Goal: Transaction & Acquisition: Download file/media

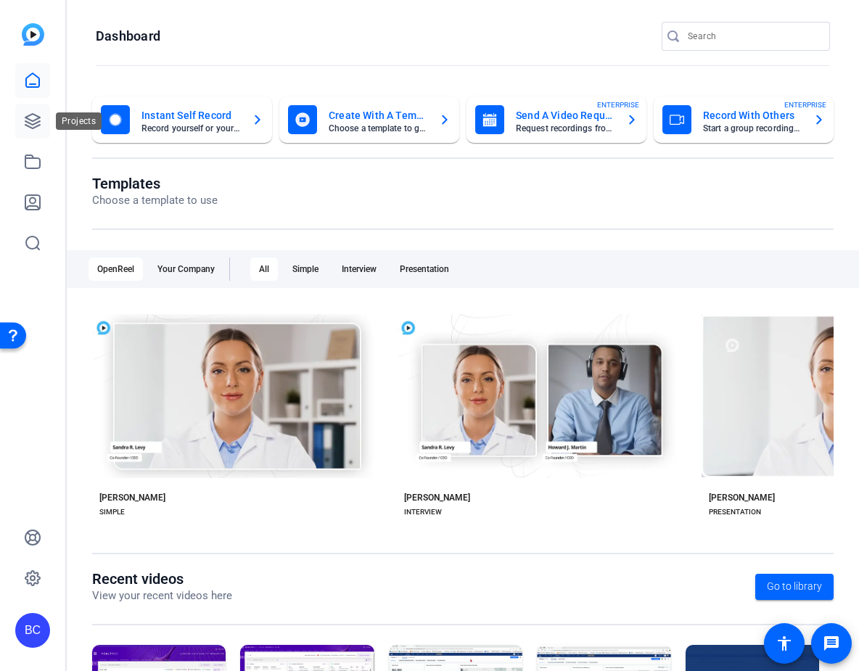
click at [36, 120] on icon at bounding box center [32, 120] width 17 height 17
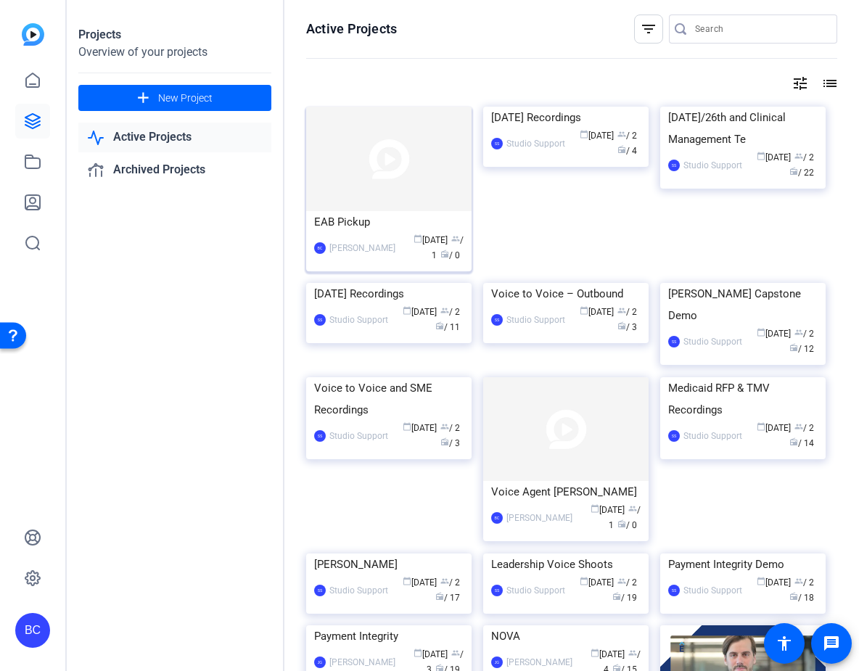
click at [433, 185] on img at bounding box center [388, 159] width 165 height 104
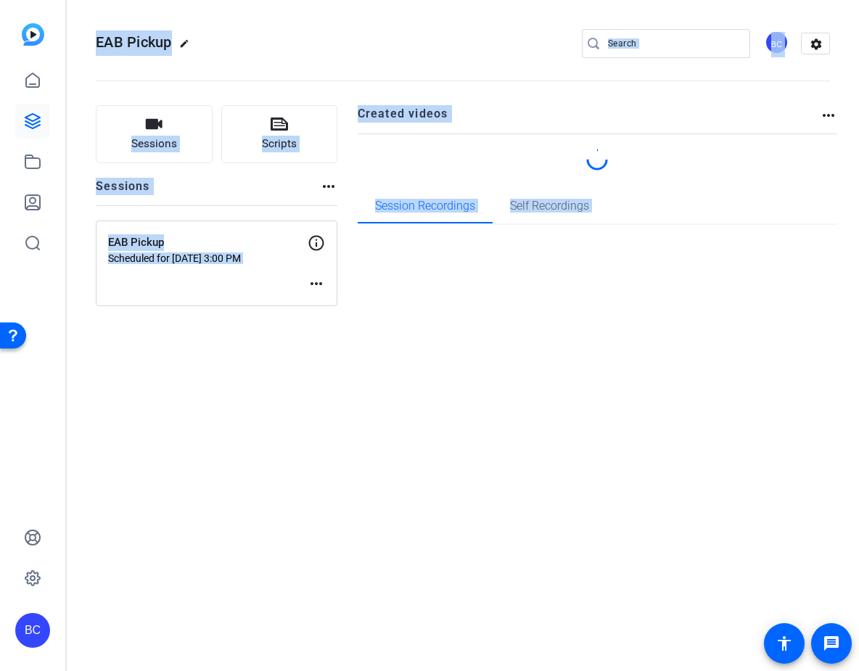
click at [433, 185] on div "EAB Pickup edit BC settings Sessions Scripts Sessions more_horiz EAB Pickup Sch…" at bounding box center [463, 335] width 792 height 671
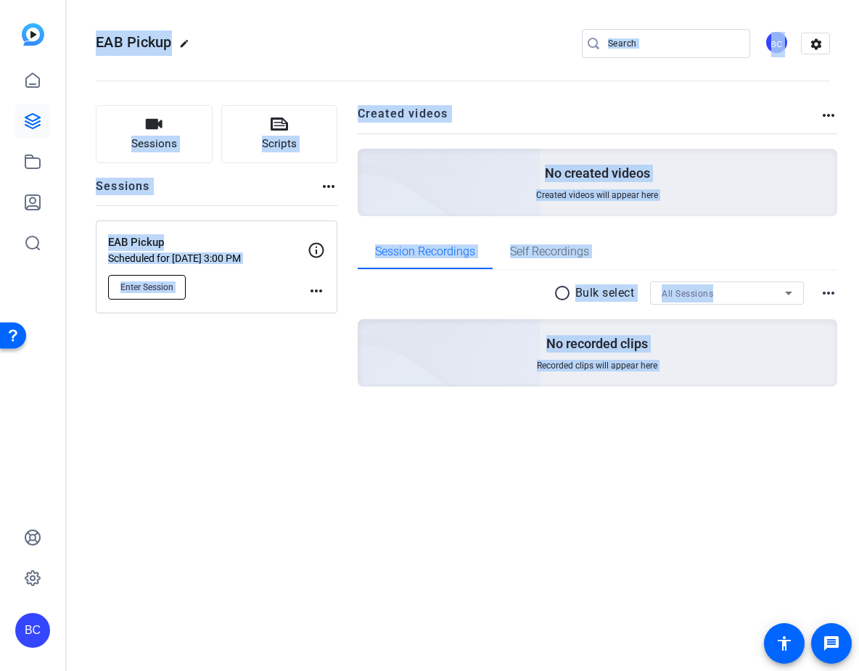
click at [160, 283] on span "Enter Session" at bounding box center [146, 287] width 53 height 12
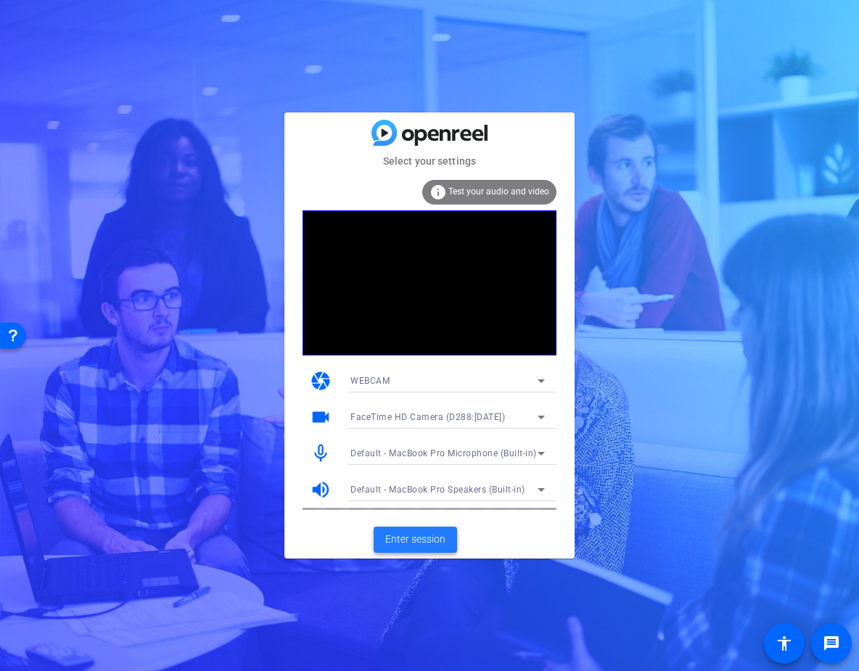
click at [406, 540] on span "Enter session" at bounding box center [415, 539] width 60 height 15
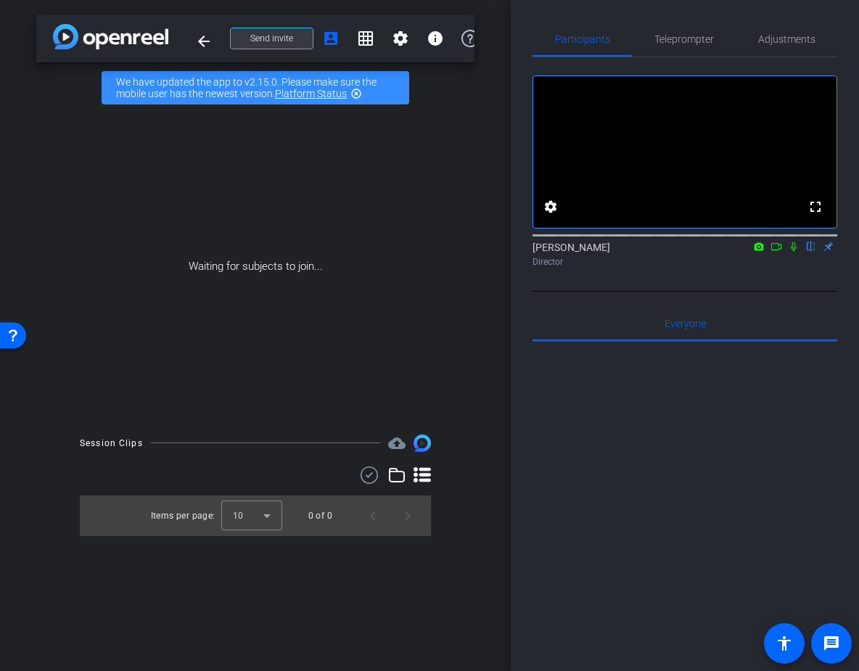
click at [275, 36] on span "Send invite" at bounding box center [271, 39] width 43 height 12
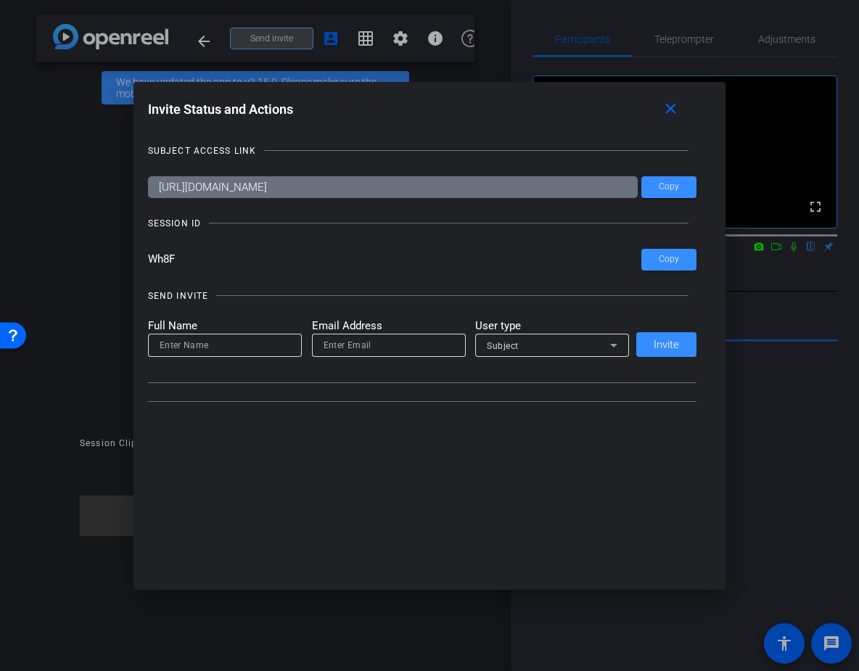
click at [275, 36] on div at bounding box center [429, 335] width 859 height 671
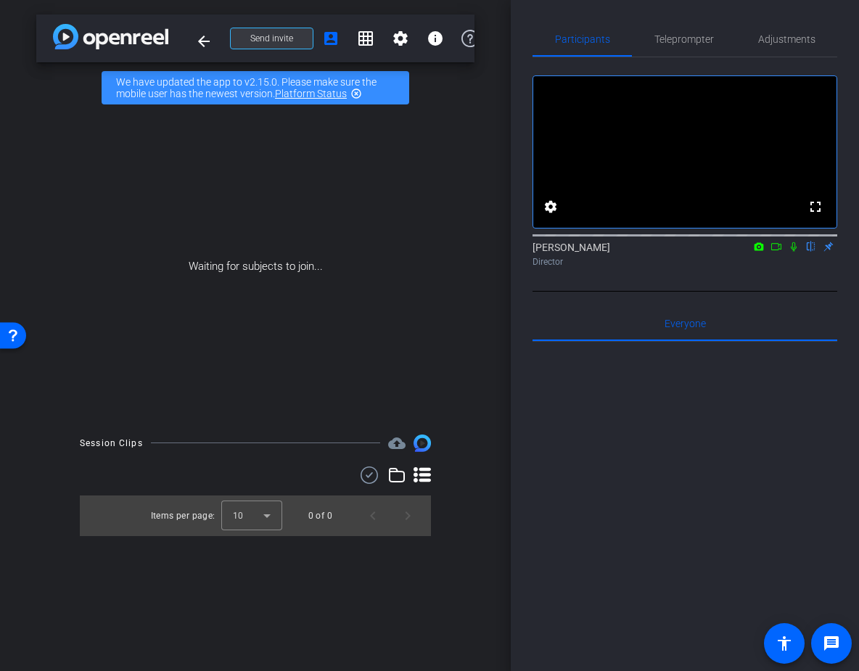
click at [275, 36] on span "Send invite" at bounding box center [271, 39] width 43 height 12
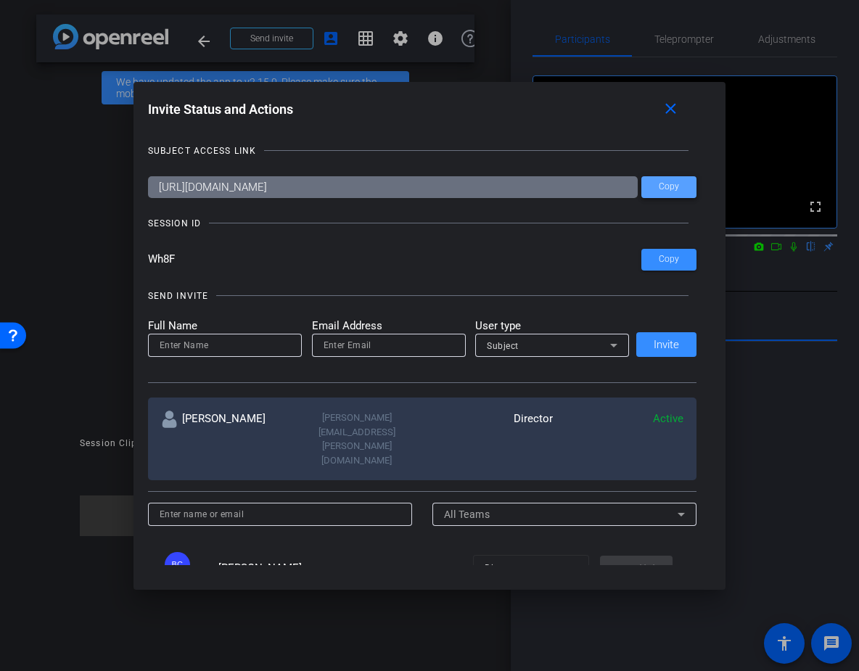
click at [677, 186] on span "Copy" at bounding box center [669, 186] width 20 height 11
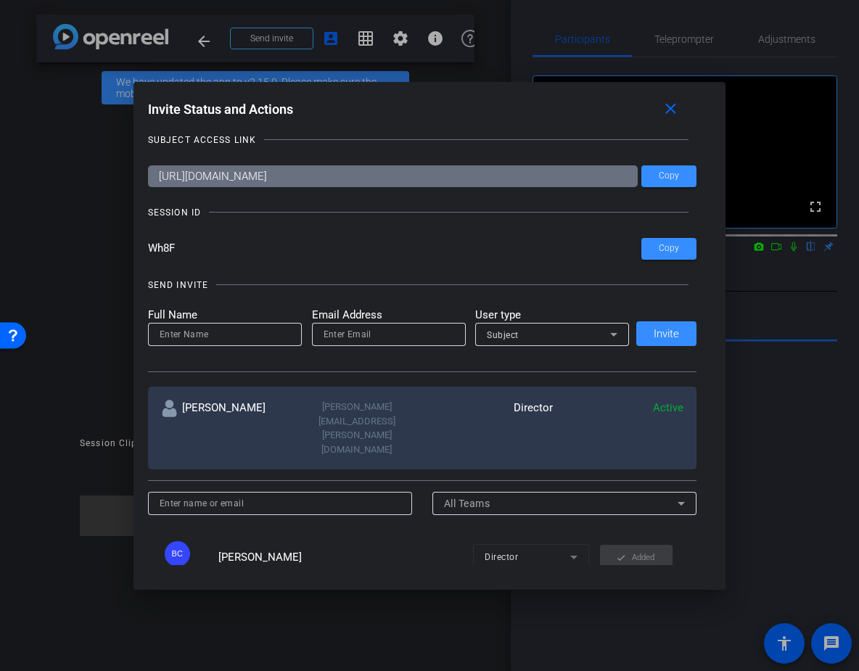
drag, startPoint x: 176, startPoint y: 260, endPoint x: 144, endPoint y: 252, distance: 32.9
click at [145, 253] on div "Invite Status and Actions close SUBJECT ACCESS LINK https://capture.openreel.co…" at bounding box center [429, 331] width 593 height 498
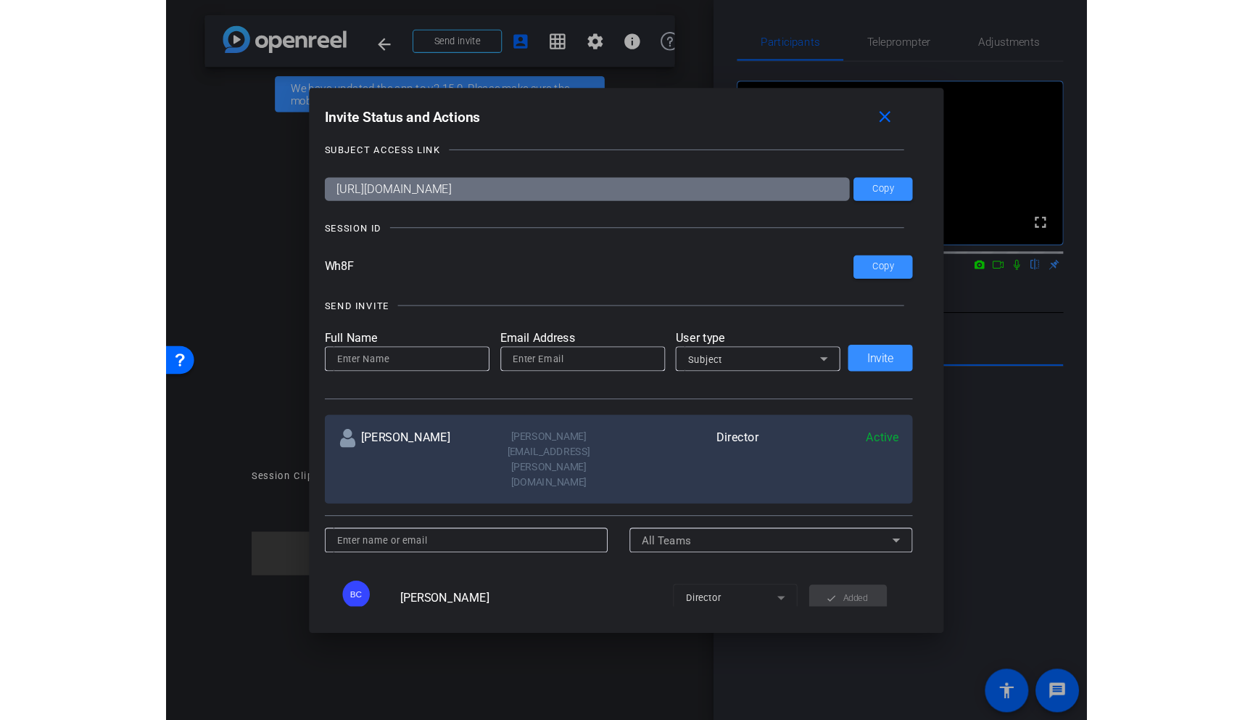
scroll to position [12, 0]
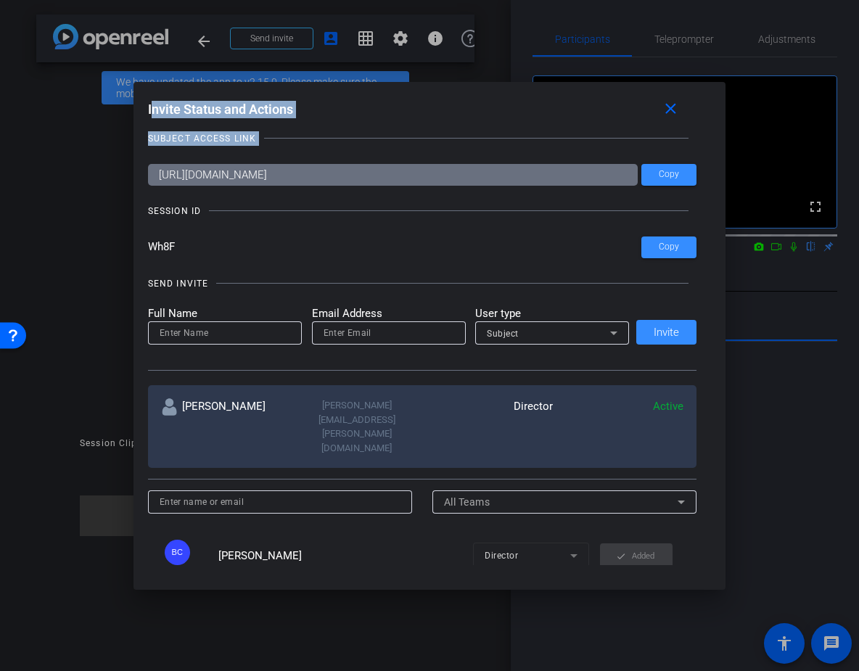
drag, startPoint x: 285, startPoint y: 91, endPoint x: 567, endPoint y: 161, distance: 290.8
click at [569, 163] on div "Invite Status and Actions close SUBJECT ACCESS LINK https://capture.openreel.co…" at bounding box center [429, 331] width 593 height 498
click at [770, 347] on div at bounding box center [429, 335] width 859 height 671
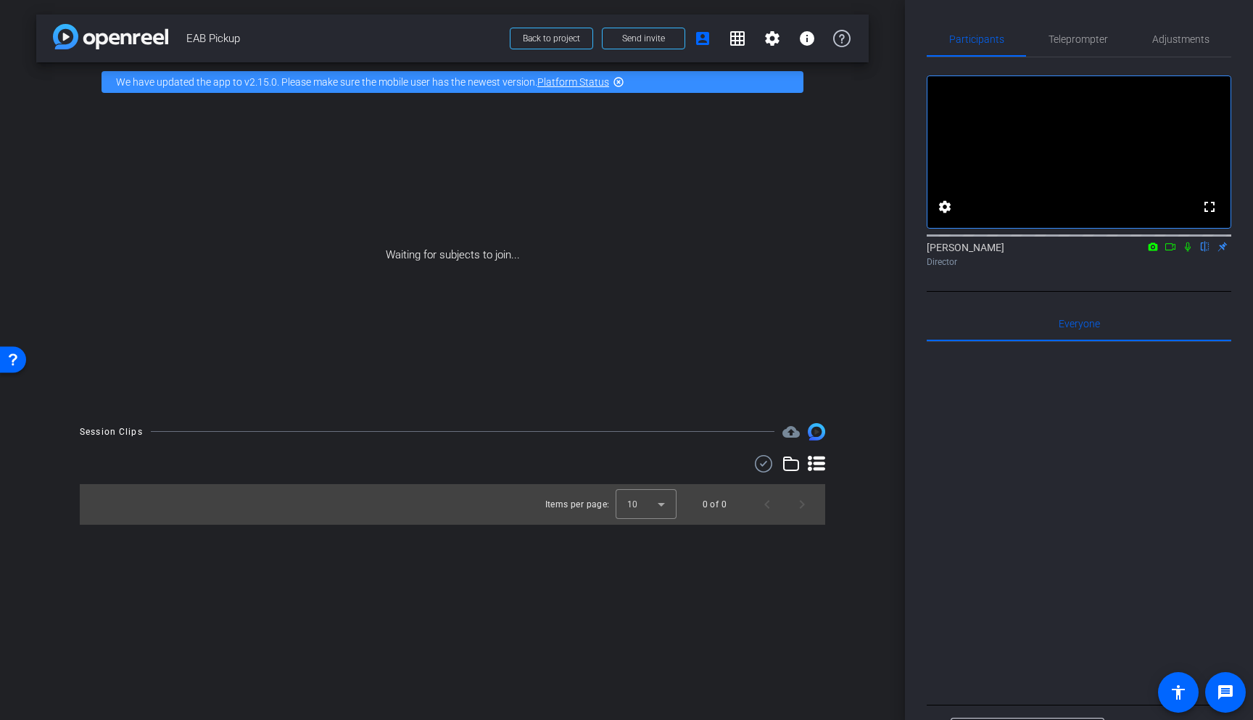
click at [793, 464] on icon at bounding box center [791, 463] width 17 height 17
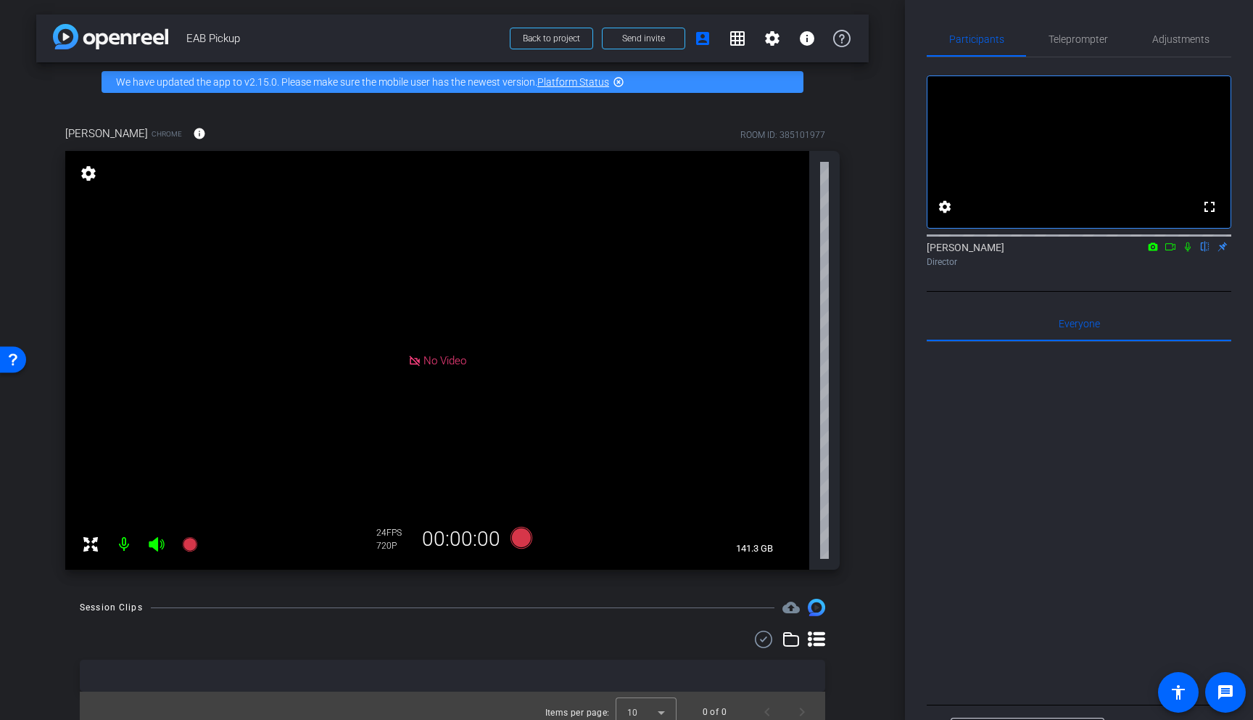
click at [791, 642] on icon at bounding box center [791, 638] width 17 height 17
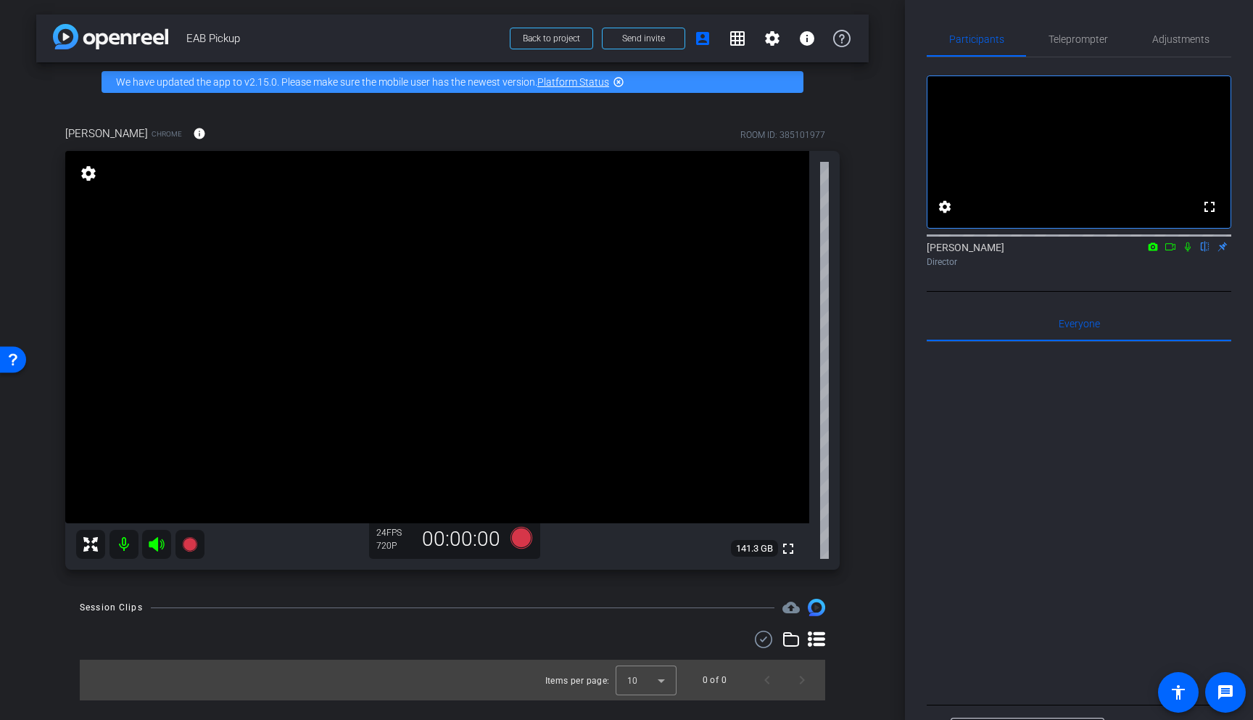
click at [819, 640] on icon at bounding box center [816, 638] width 17 height 15
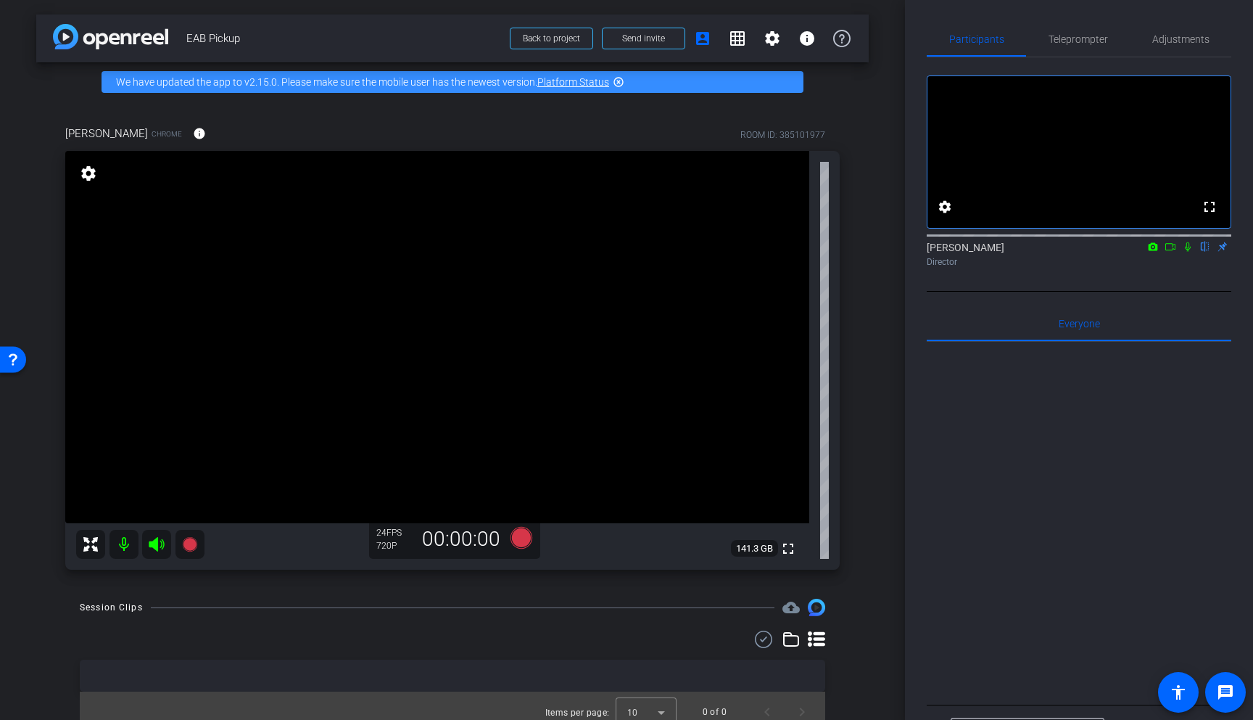
click at [819, 640] on icon at bounding box center [816, 638] width 17 height 15
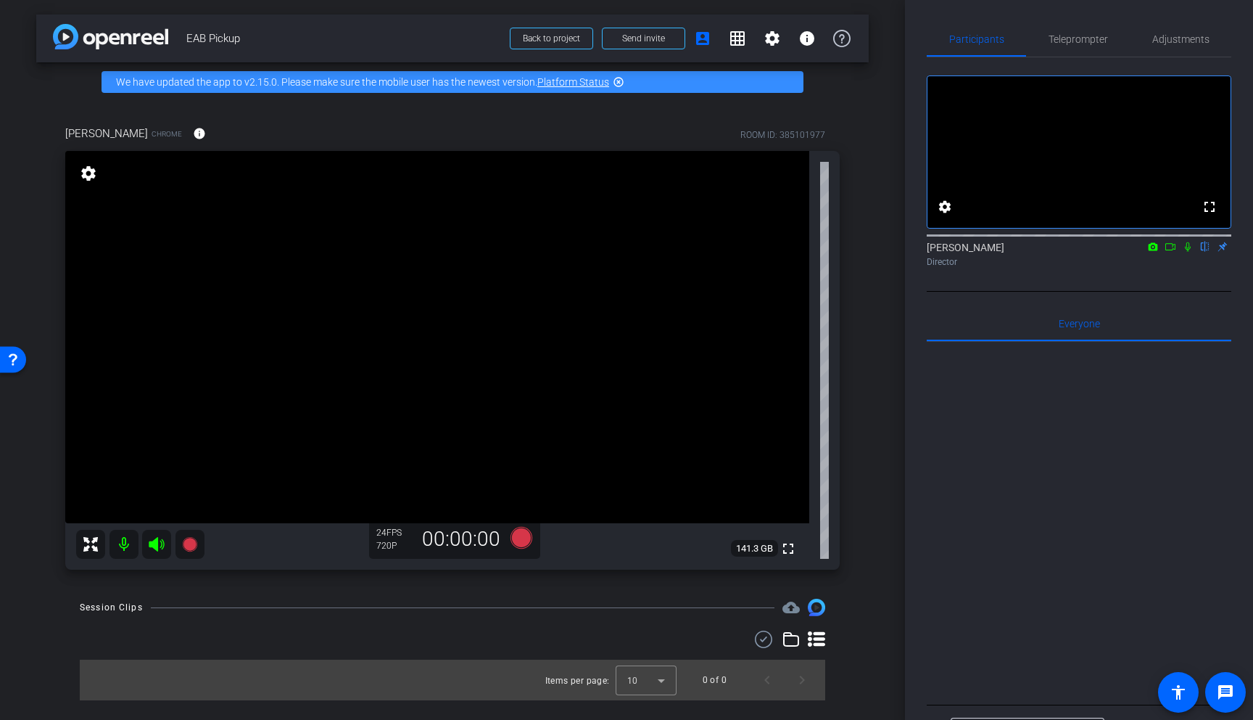
click at [818, 639] on icon at bounding box center [816, 638] width 17 height 15
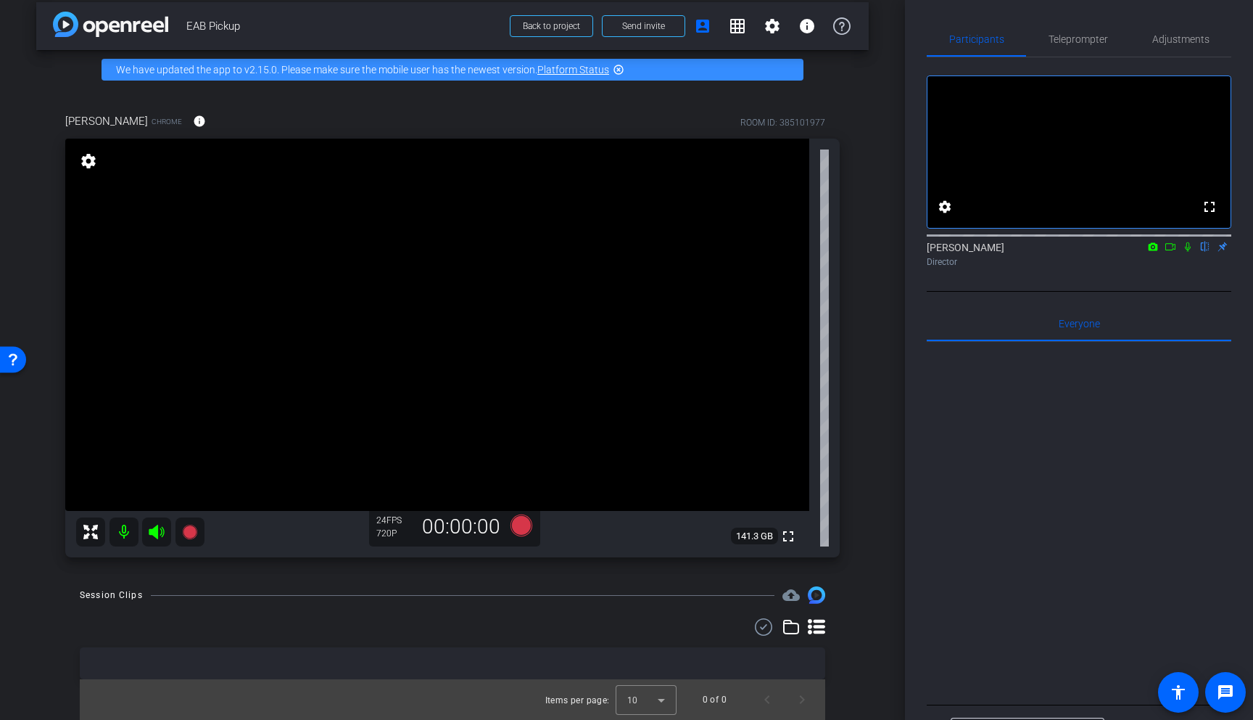
click at [793, 627] on icon at bounding box center [791, 626] width 17 height 17
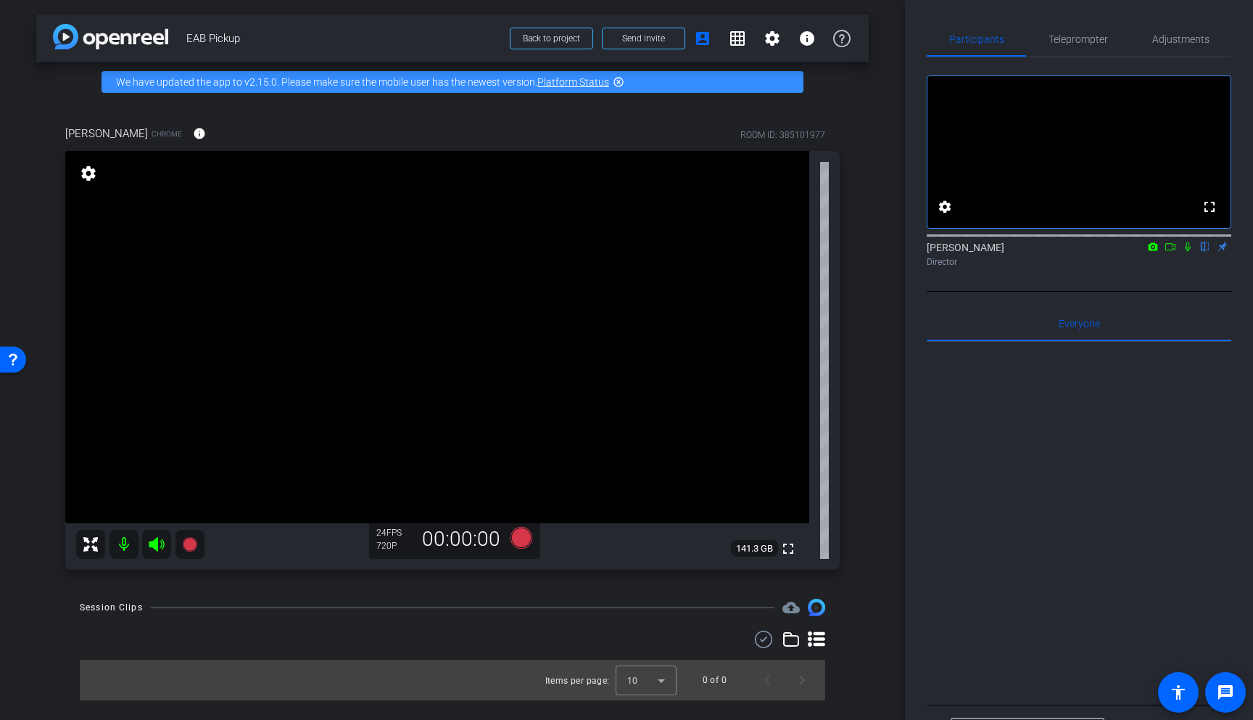
click at [788, 639] on icon at bounding box center [791, 638] width 17 height 17
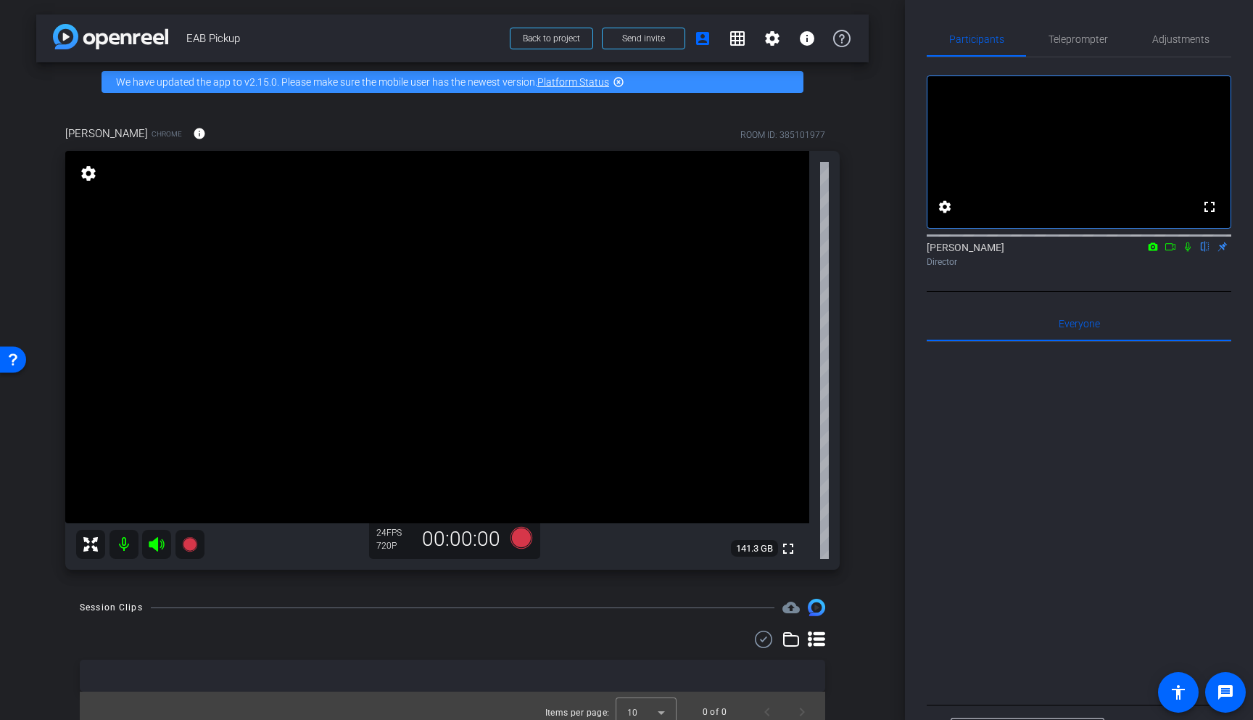
click at [392, 540] on div "720P" at bounding box center [394, 546] width 36 height 12
click at [763, 639] on icon at bounding box center [764, 638] width 22 height 17
click at [763, 639] on span at bounding box center [749, 640] width 51 height 35
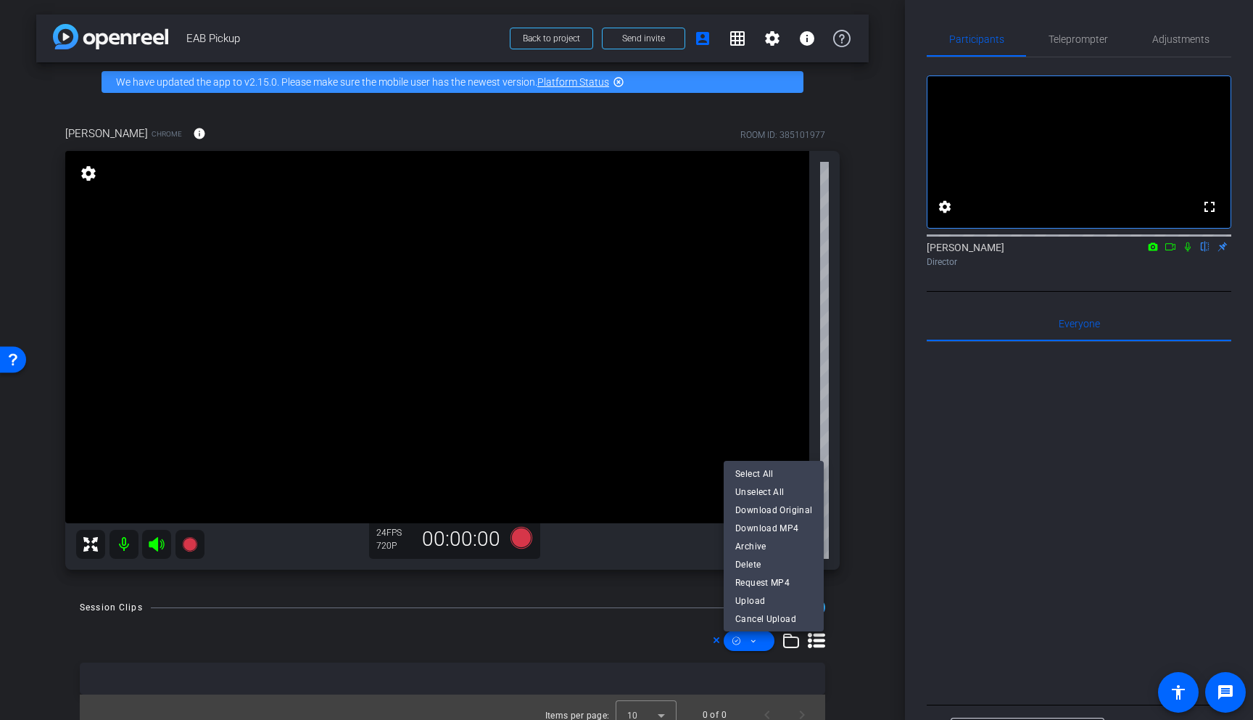
drag, startPoint x: 648, startPoint y: 633, endPoint x: 657, endPoint y: 631, distance: 9.0
click at [648, 633] on div at bounding box center [626, 360] width 1253 height 720
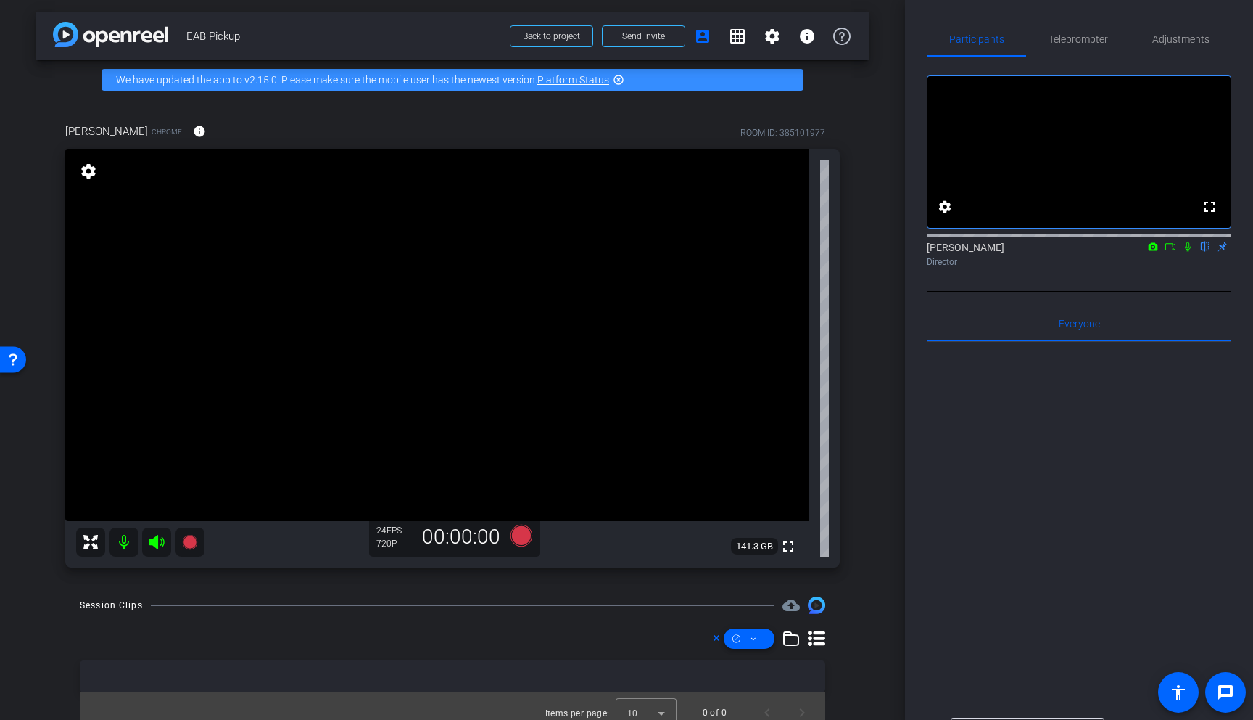
scroll to position [15, 0]
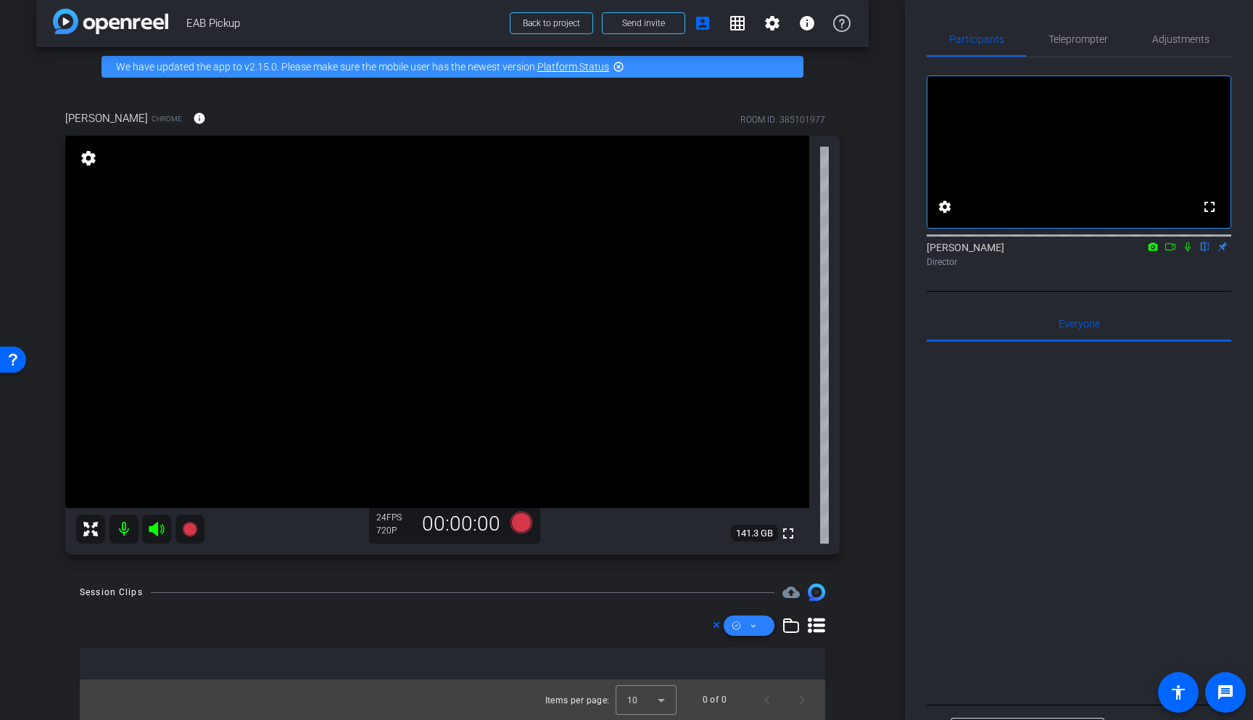
click at [752, 626] on icon at bounding box center [753, 626] width 7 height 18
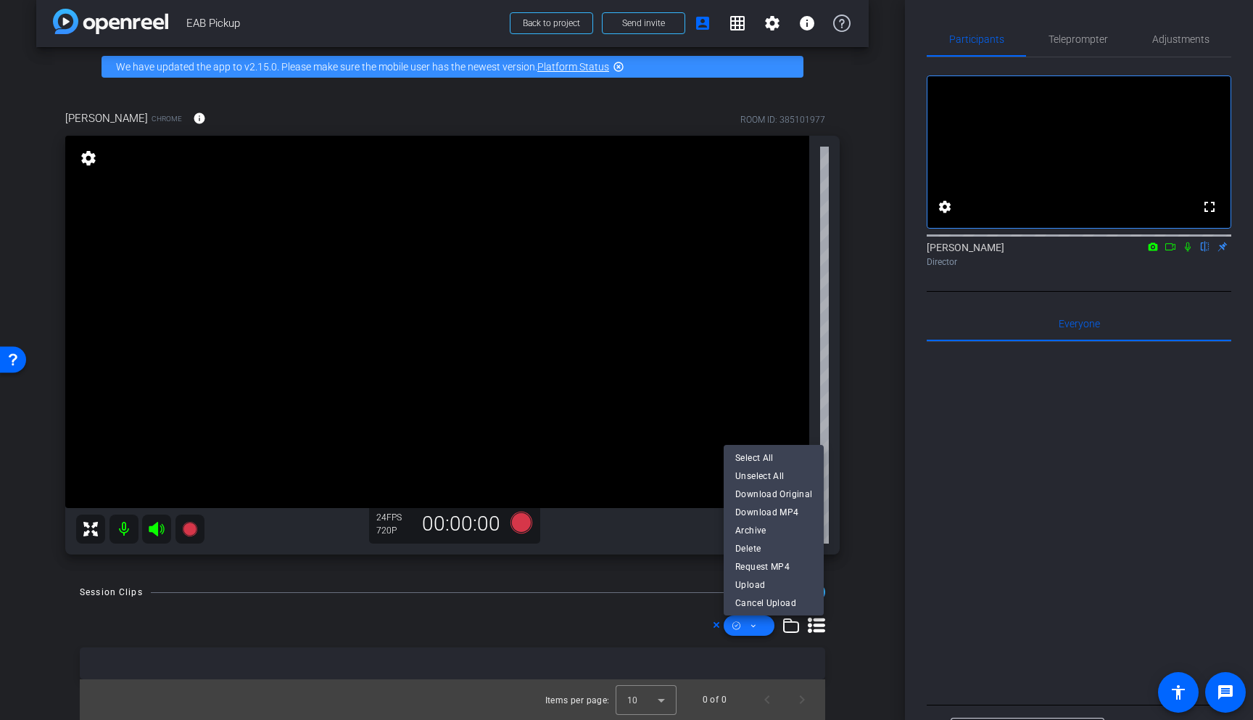
click at [752, 626] on div at bounding box center [626, 360] width 1253 height 720
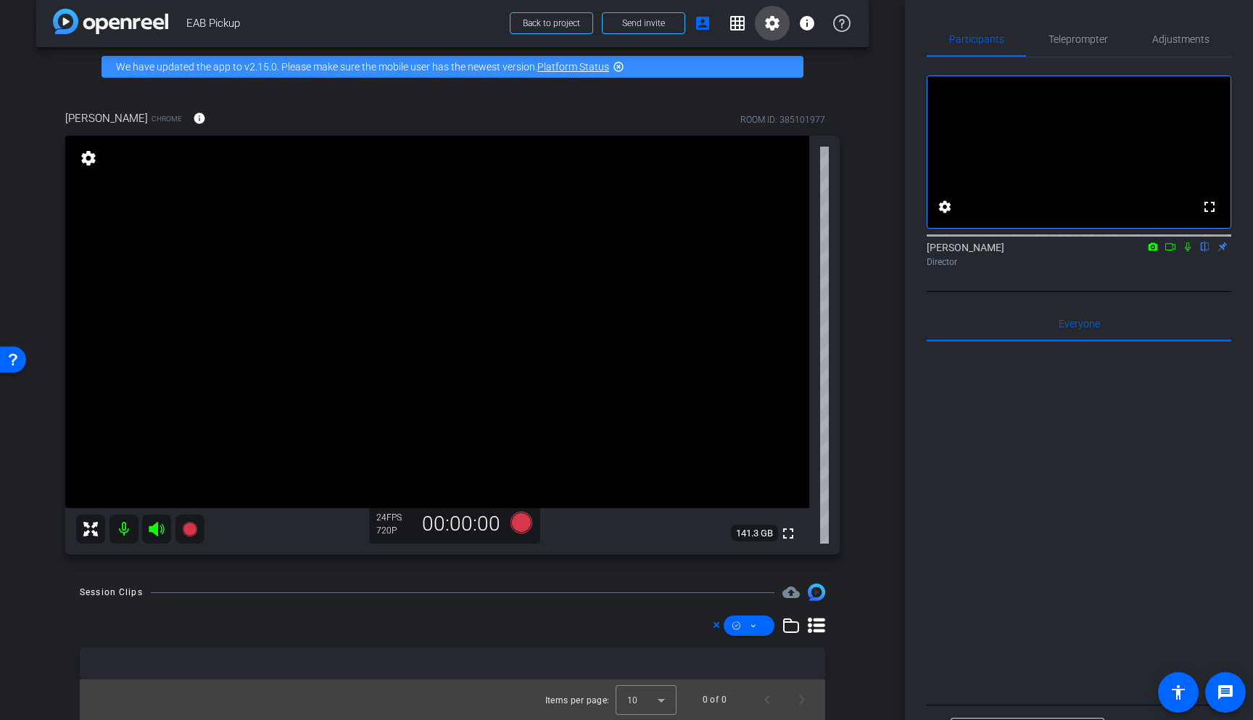
click at [775, 23] on mat-icon "settings" at bounding box center [772, 23] width 17 height 17
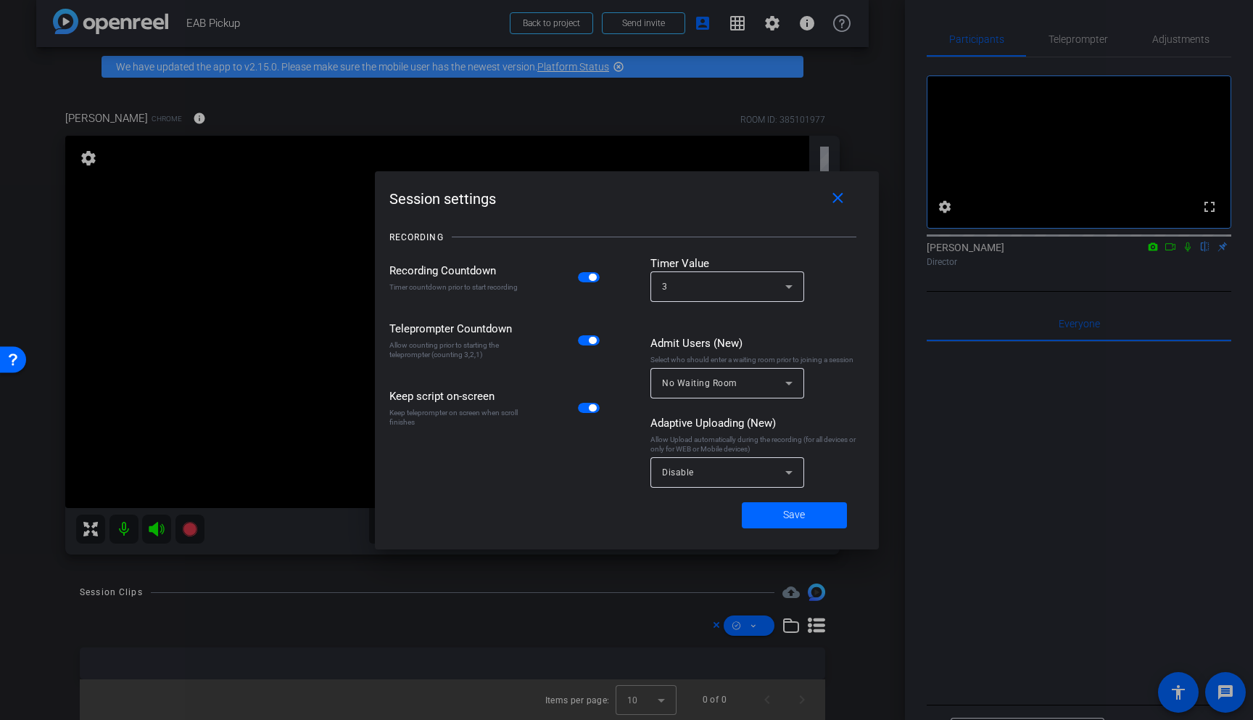
click at [736, 28] on div at bounding box center [626, 360] width 1253 height 720
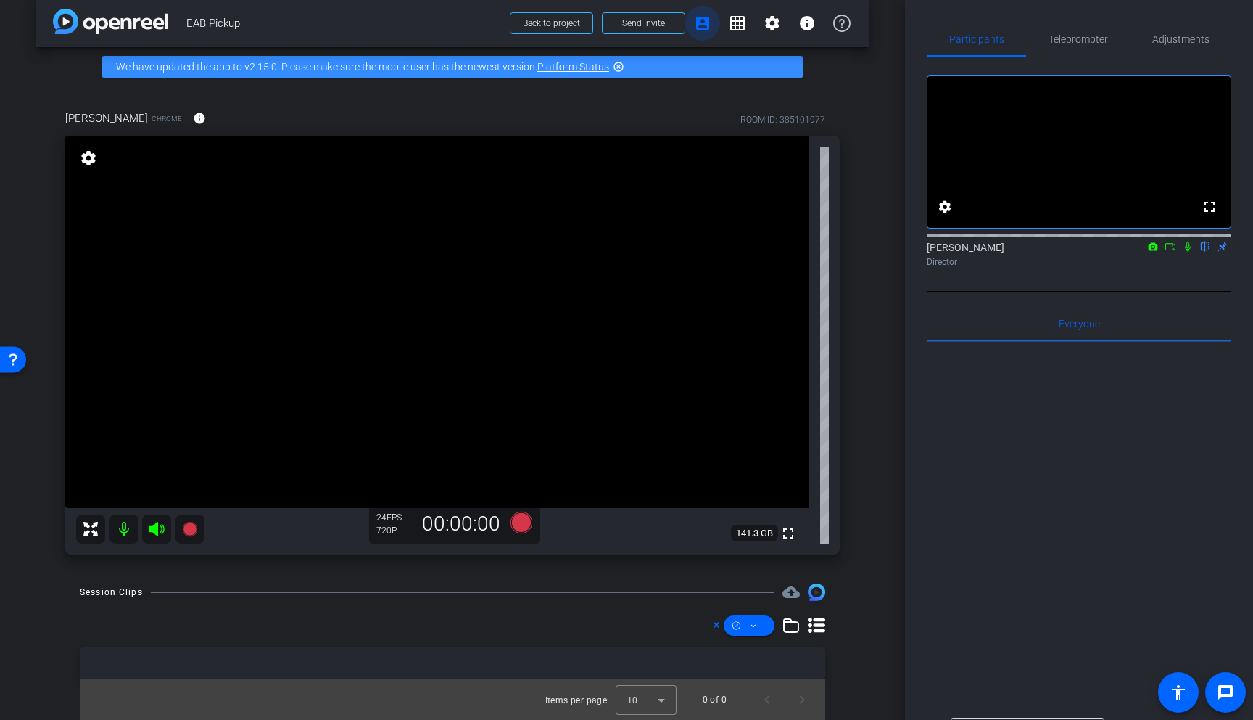
click at [701, 26] on mat-icon "account_box" at bounding box center [702, 23] width 17 height 17
click at [702, 26] on mat-icon "account_box" at bounding box center [702, 23] width 17 height 17
click at [788, 627] on icon at bounding box center [791, 625] width 17 height 17
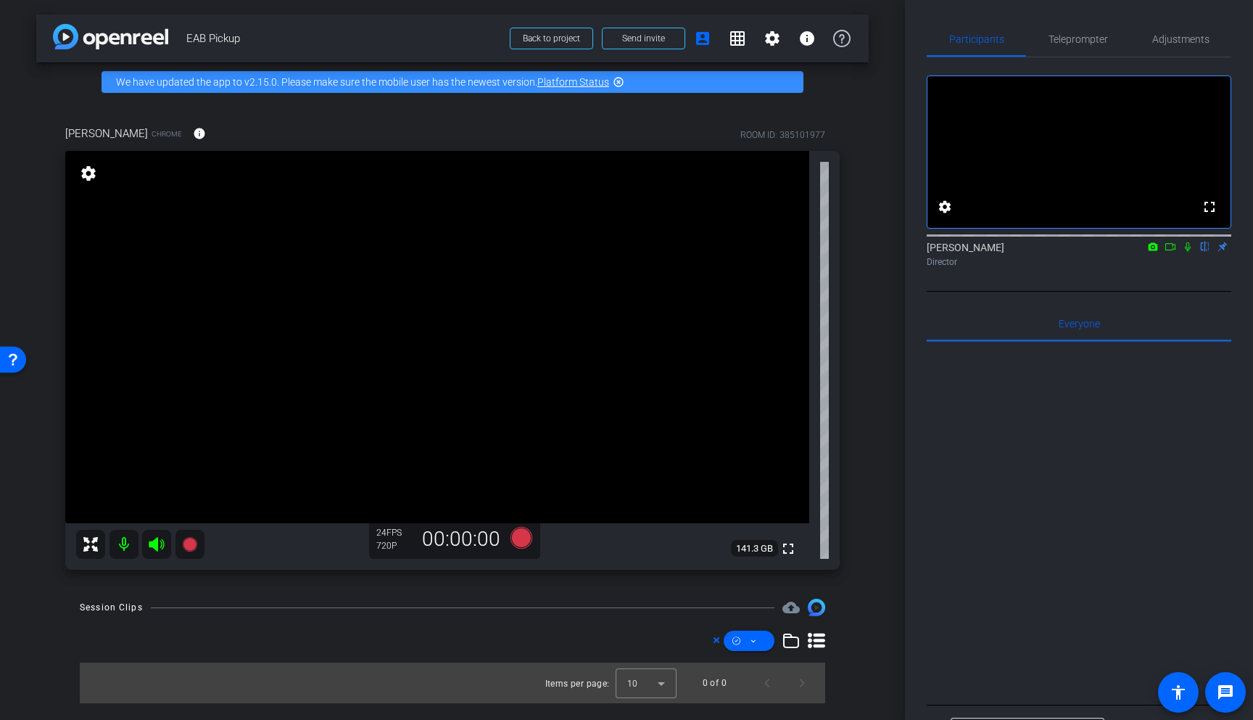
scroll to position [0, 0]
click at [789, 639] on icon at bounding box center [791, 640] width 17 height 17
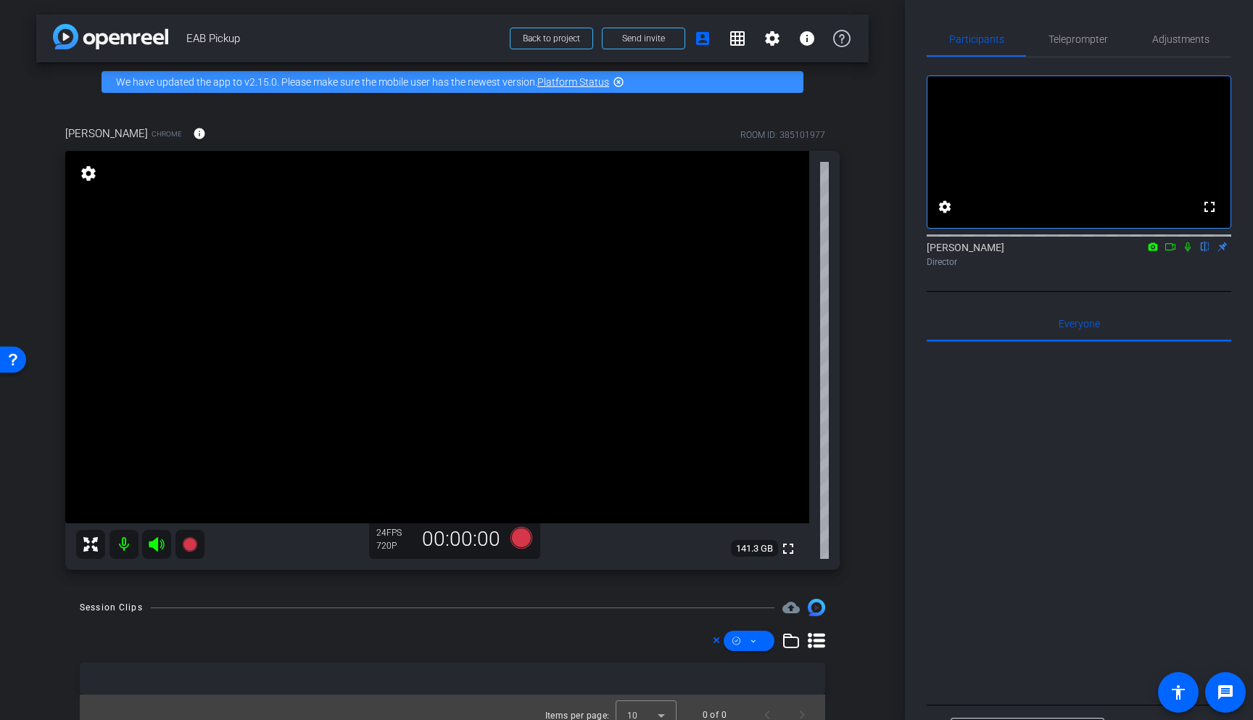
click at [788, 638] on icon at bounding box center [791, 640] width 17 height 17
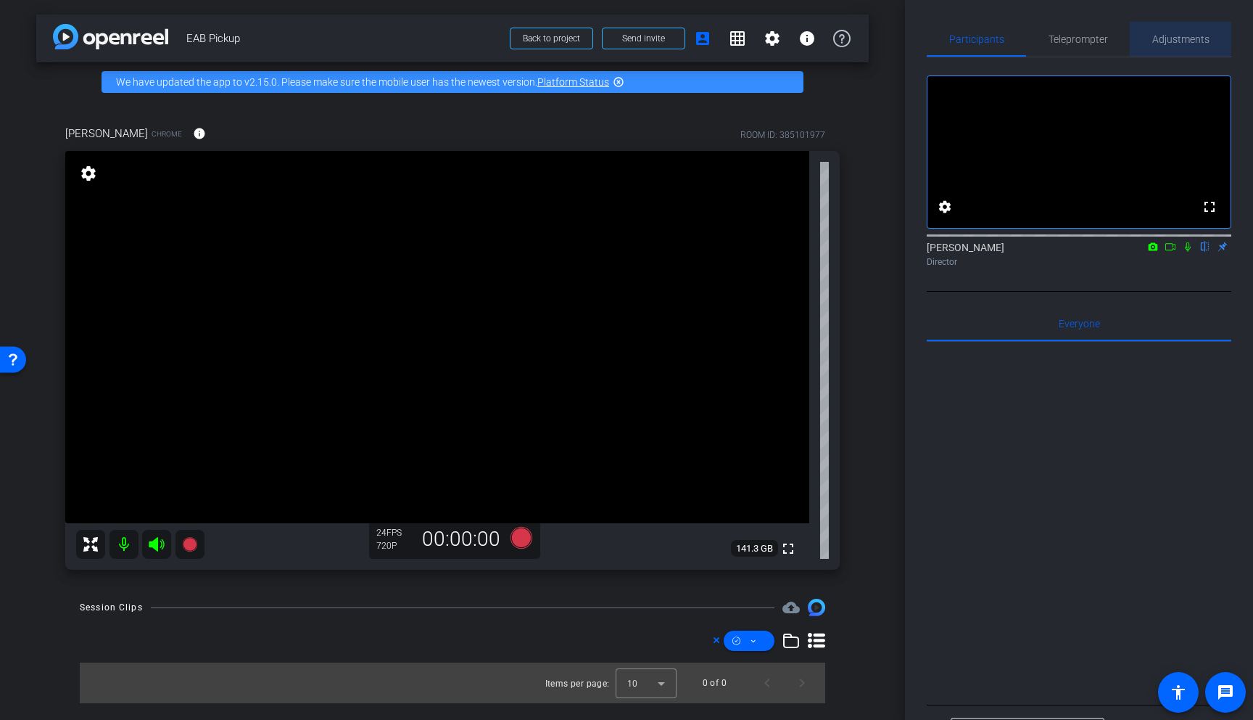
click at [858, 34] on span "Adjustments" at bounding box center [1181, 39] width 57 height 10
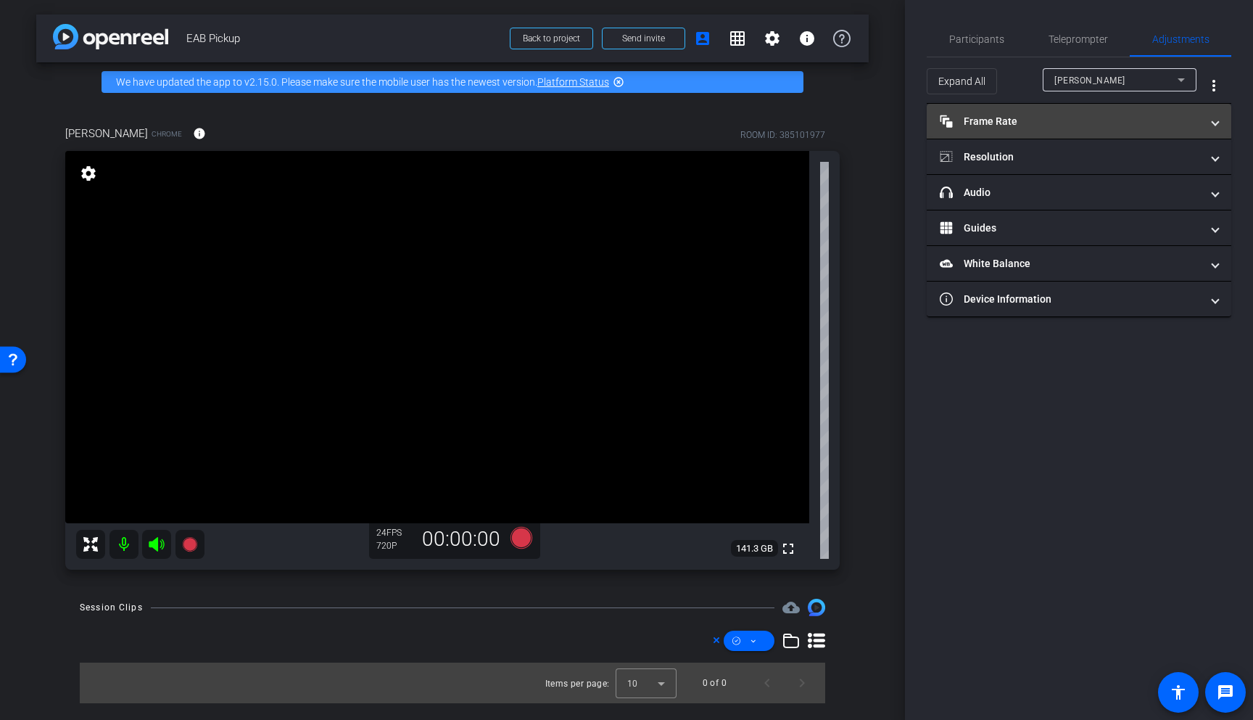
click at [858, 122] on span at bounding box center [1216, 121] width 6 height 15
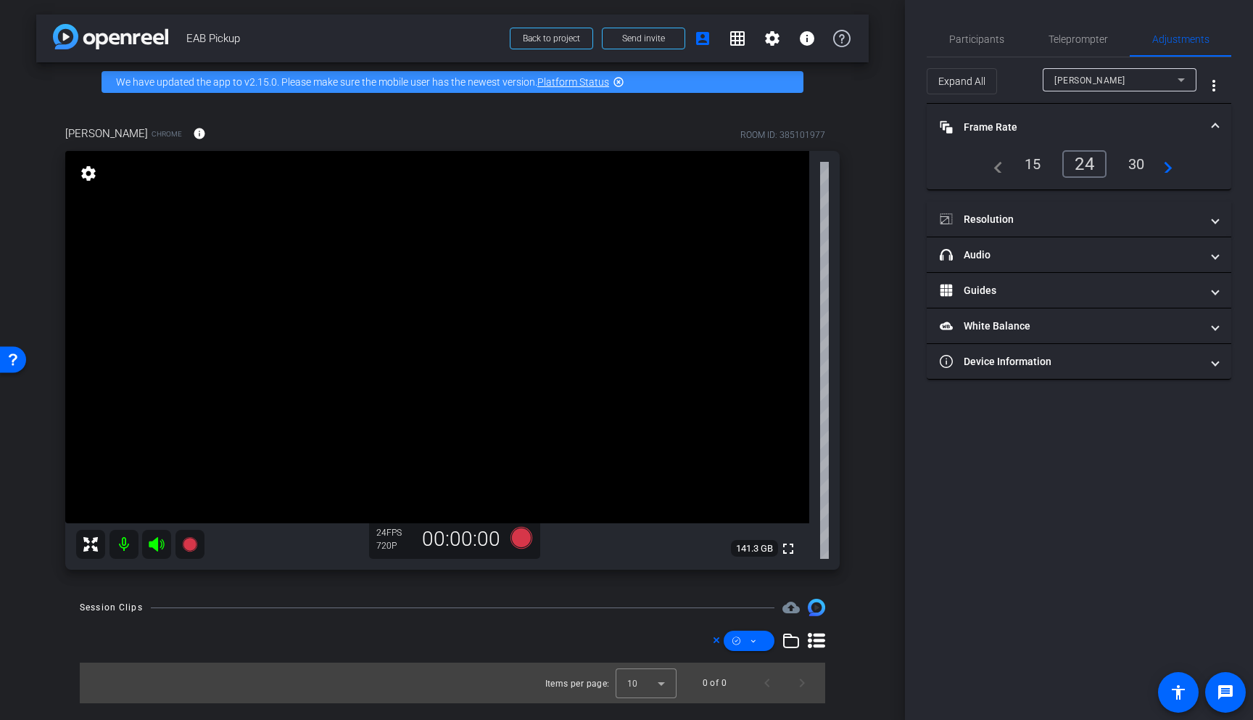
click at [858, 159] on div "30" at bounding box center [1137, 164] width 38 height 25
click at [858, 221] on span "Resolution" at bounding box center [1076, 219] width 273 height 15
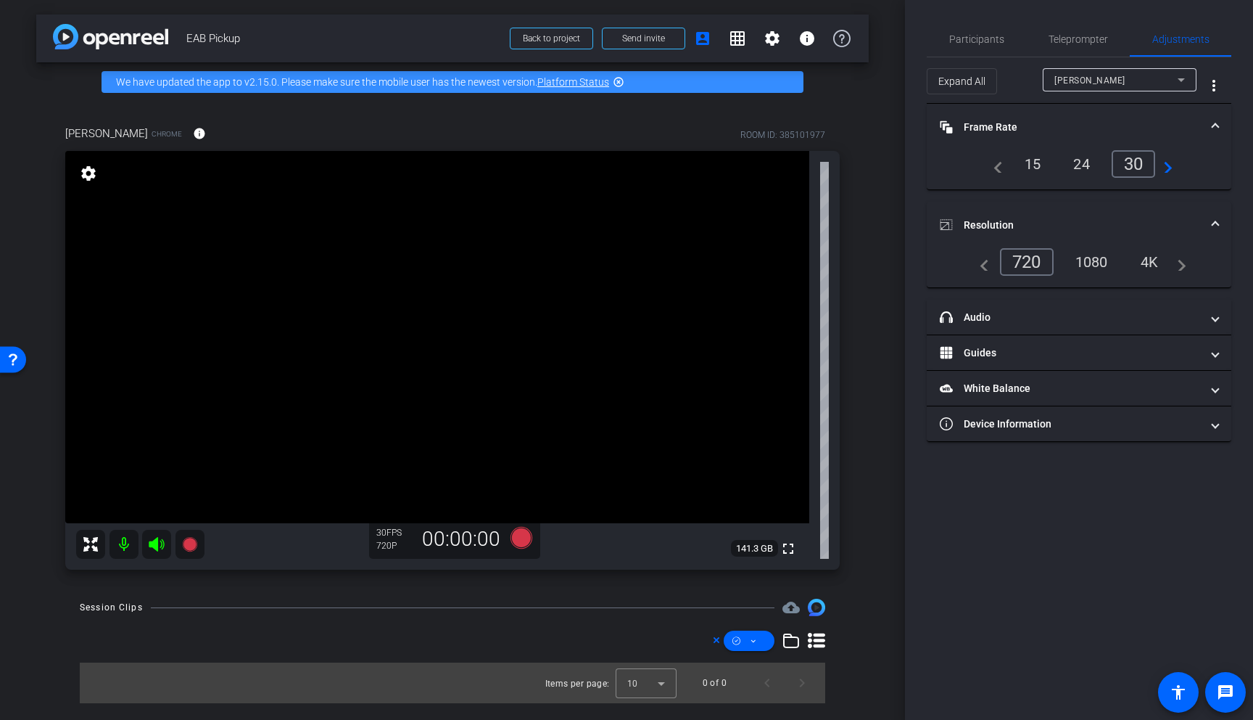
click at [858, 258] on div "1080" at bounding box center [1092, 262] width 54 height 25
click at [520, 536] on icon at bounding box center [522, 538] width 22 height 22
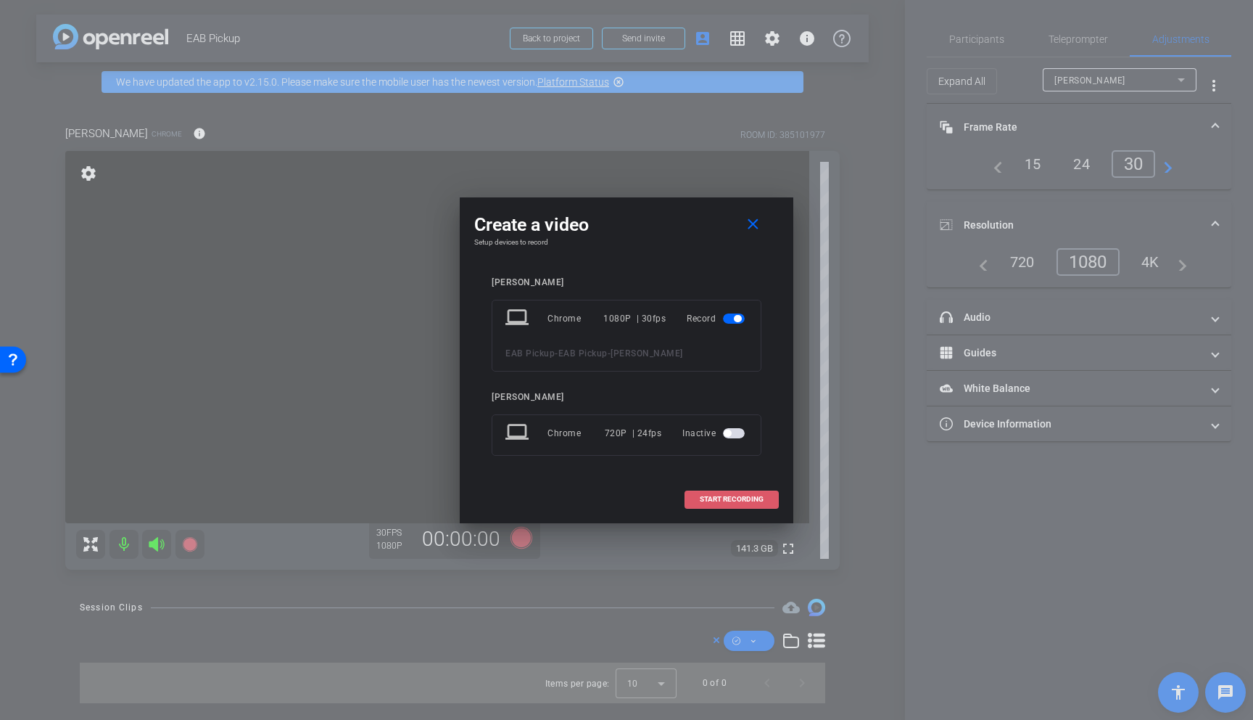
click at [727, 498] on span "START RECORDING" at bounding box center [732, 498] width 64 height 7
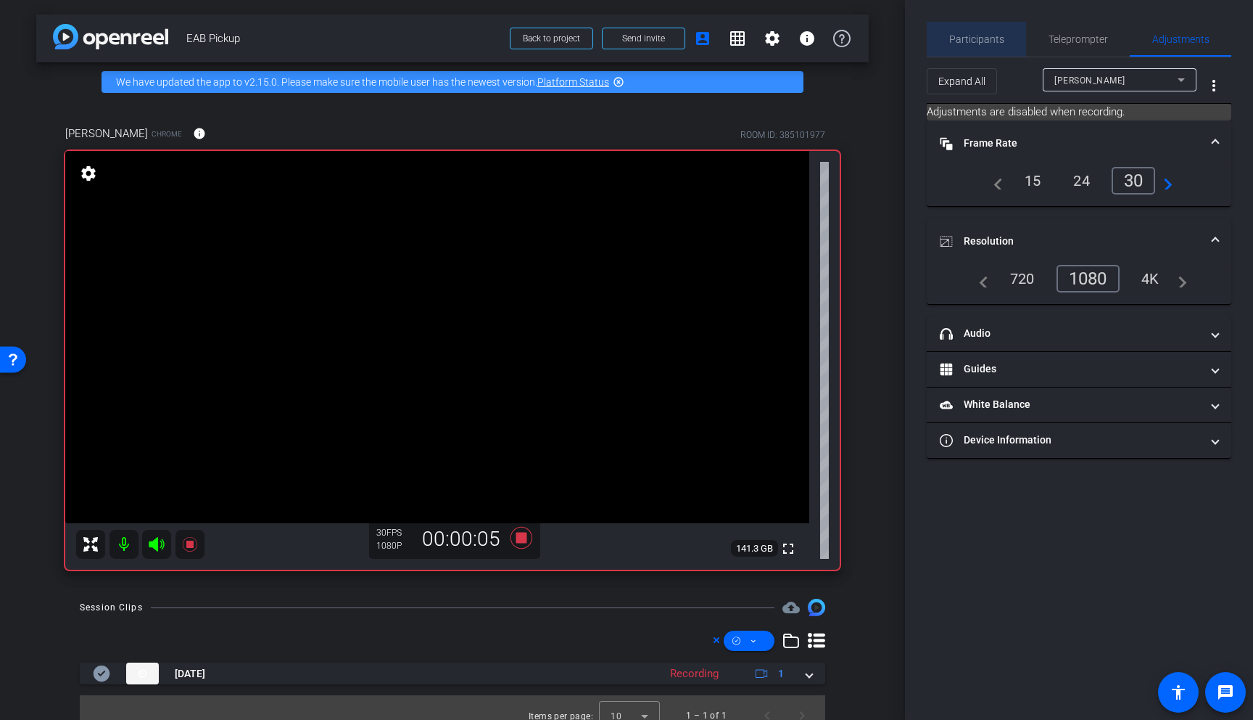
click at [858, 37] on span "Participants" at bounding box center [976, 39] width 55 height 10
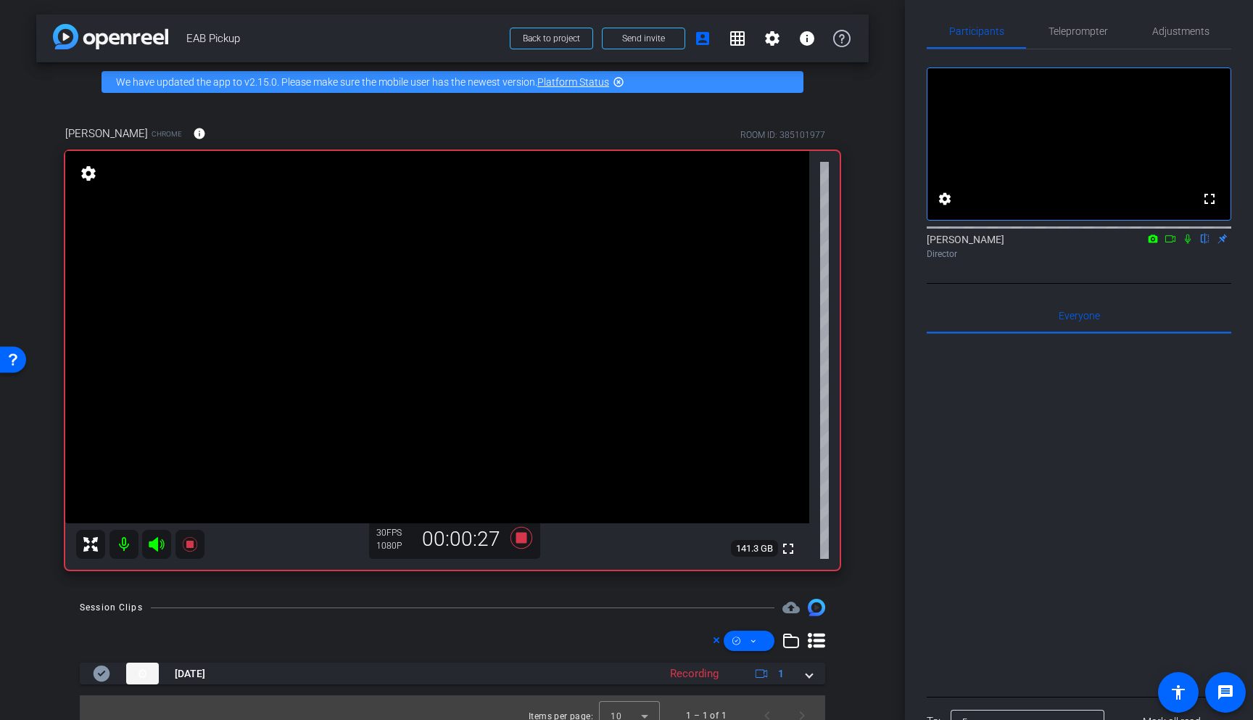
scroll to position [11, 0]
click at [858, 257] on div "Blake Cole flip Director" at bounding box center [1079, 243] width 305 height 28
drag, startPoint x: 1189, startPoint y: 252, endPoint x: 1200, endPoint y: 268, distance: 19.3
click at [858, 241] on icon at bounding box center [1188, 236] width 12 height 10
click at [858, 241] on icon at bounding box center [1188, 235] width 8 height 9
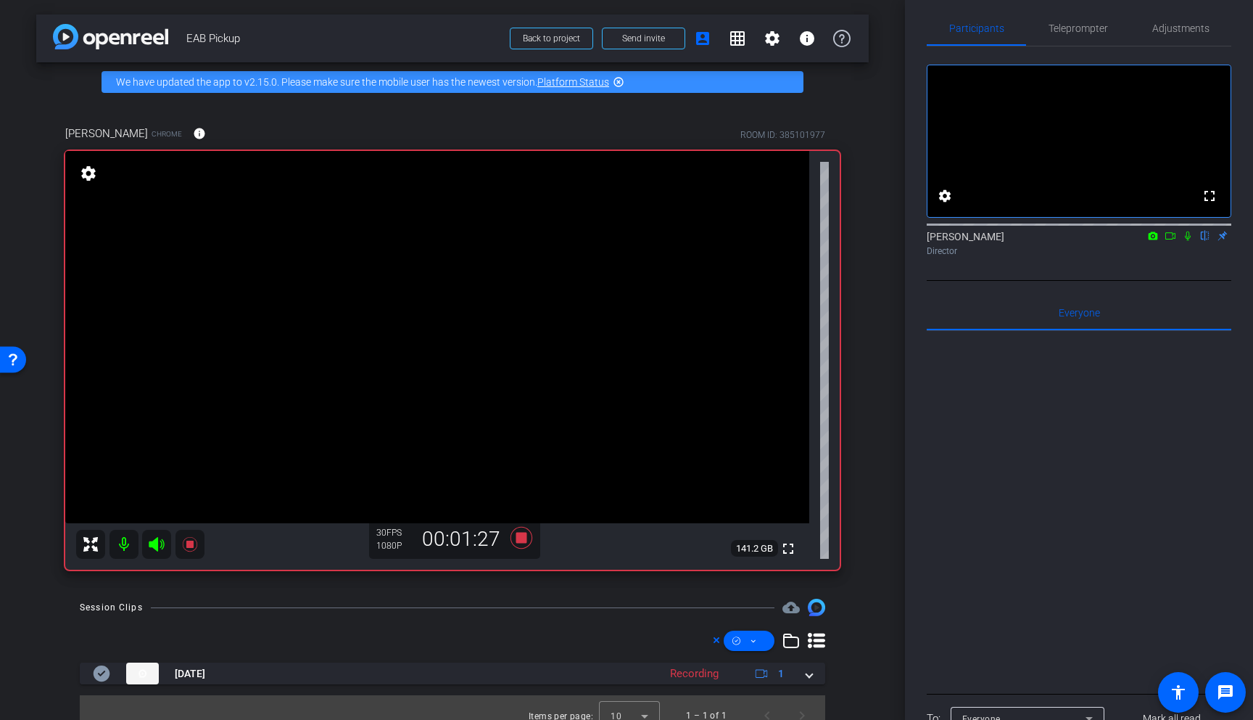
drag, startPoint x: 1192, startPoint y: 255, endPoint x: 1194, endPoint y: 268, distance: 13.2
click at [858, 241] on icon at bounding box center [1188, 236] width 12 height 10
click at [858, 241] on icon at bounding box center [1188, 235] width 8 height 9
click at [858, 241] on icon at bounding box center [1188, 236] width 12 height 10
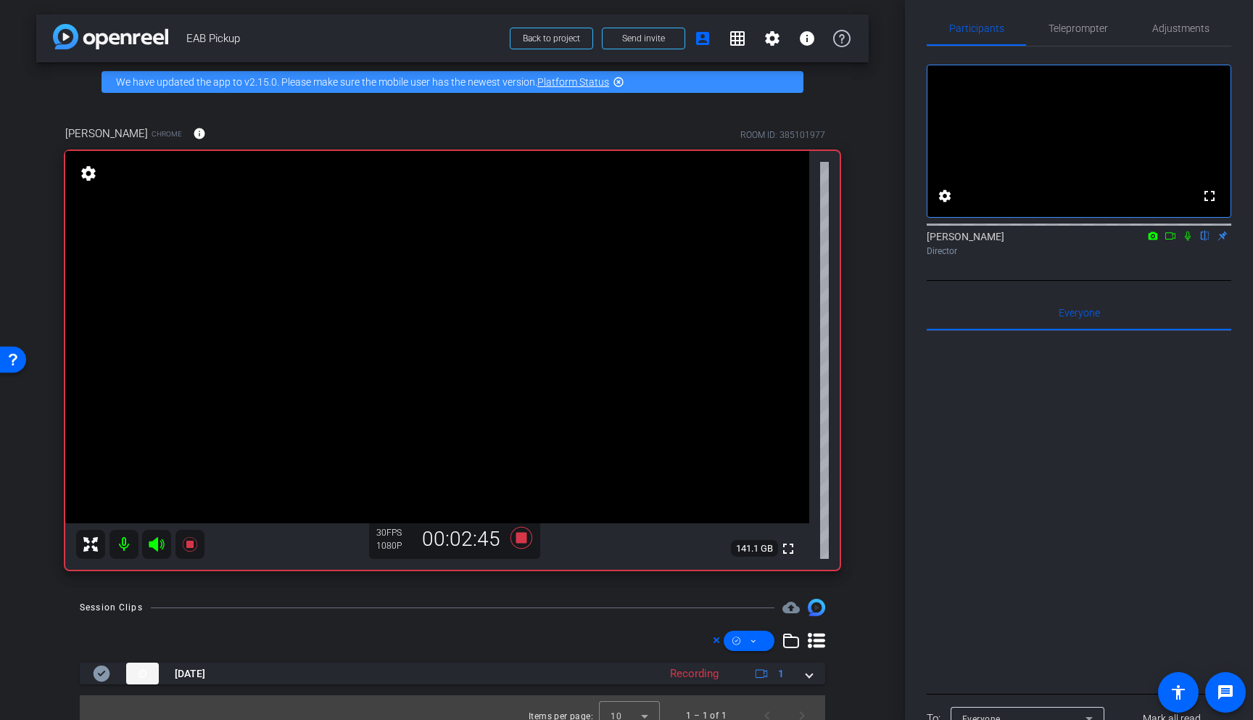
click at [858, 241] on icon at bounding box center [1188, 236] width 12 height 10
click at [858, 241] on icon at bounding box center [1188, 235] width 8 height 9
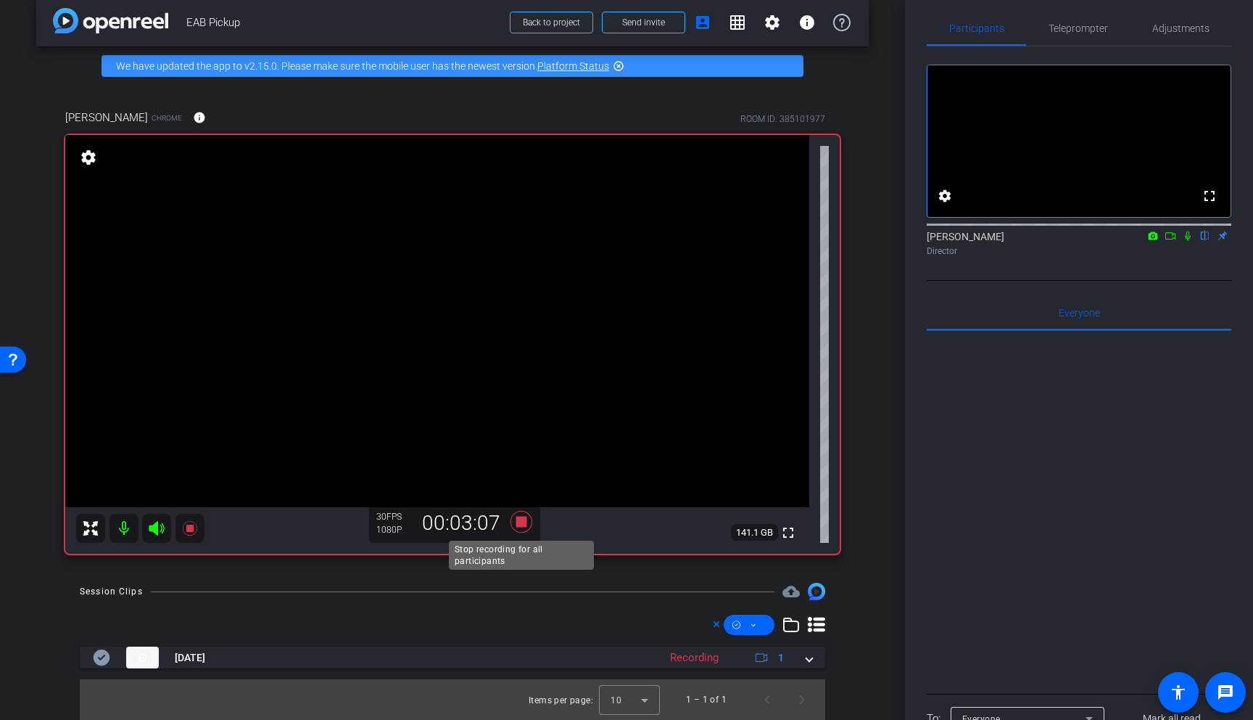
click at [523, 522] on icon at bounding box center [522, 522] width 22 height 22
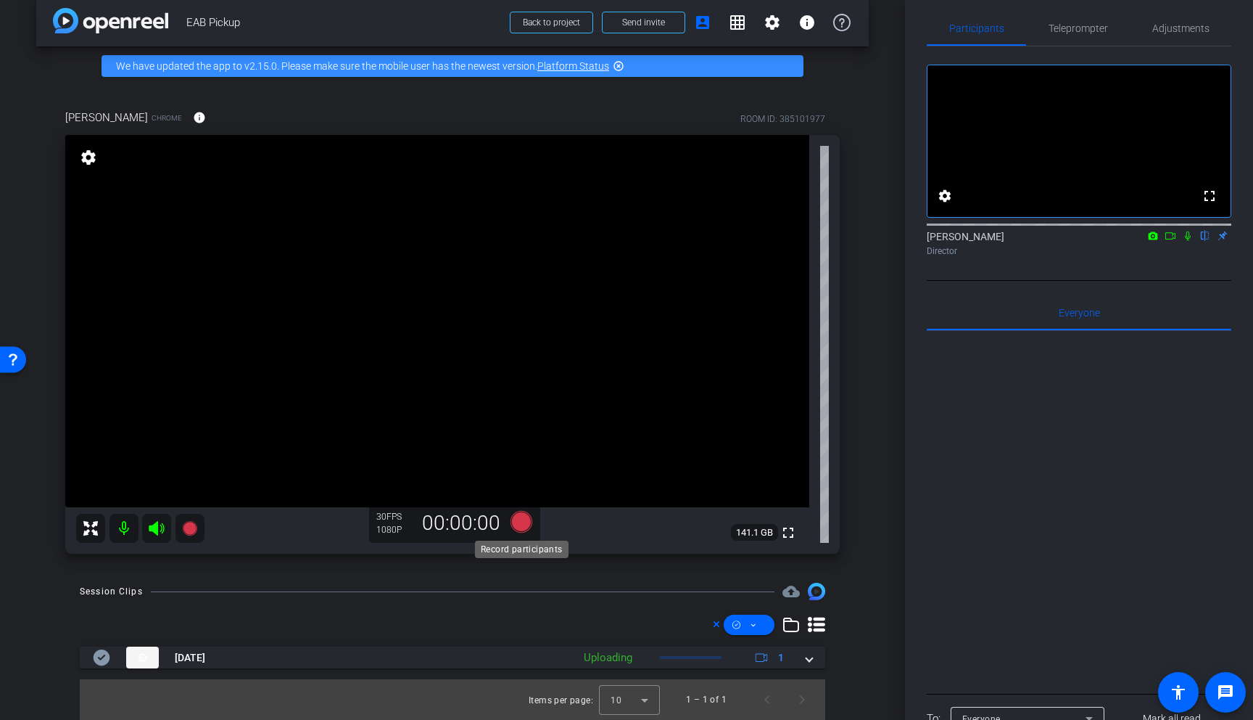
click at [524, 519] on icon at bounding box center [522, 522] width 22 height 22
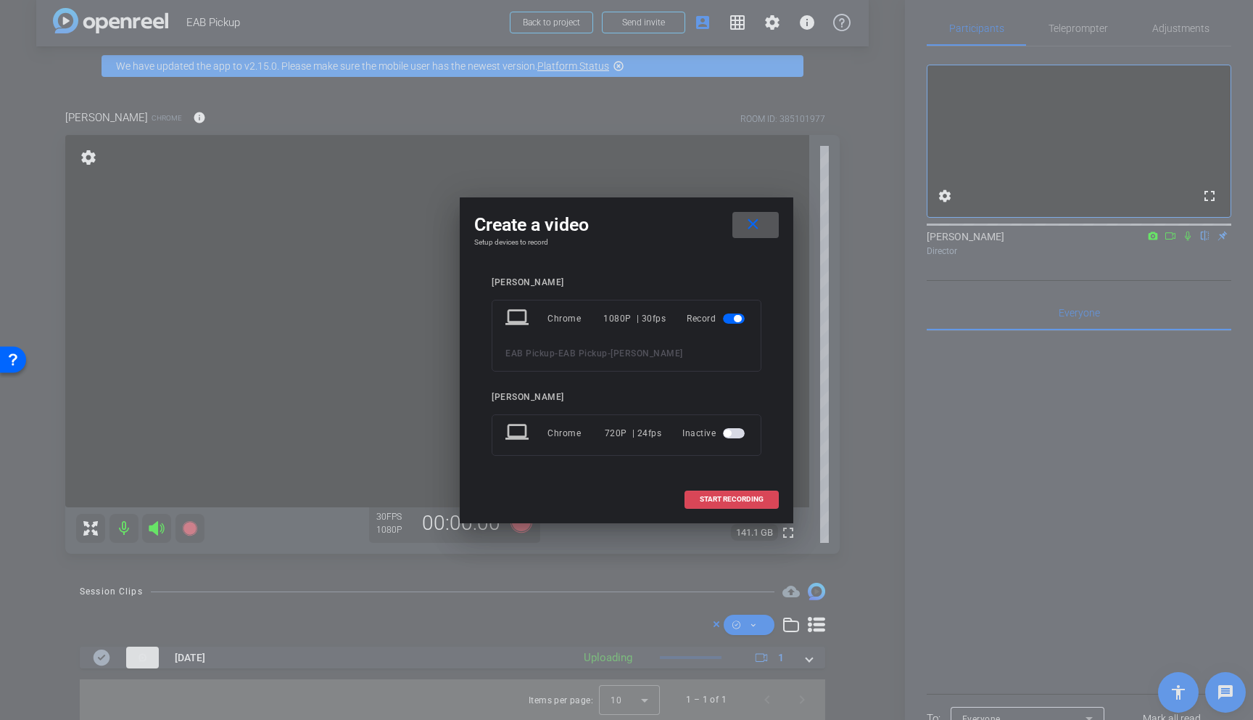
click at [733, 498] on span "START RECORDING" at bounding box center [732, 498] width 64 height 7
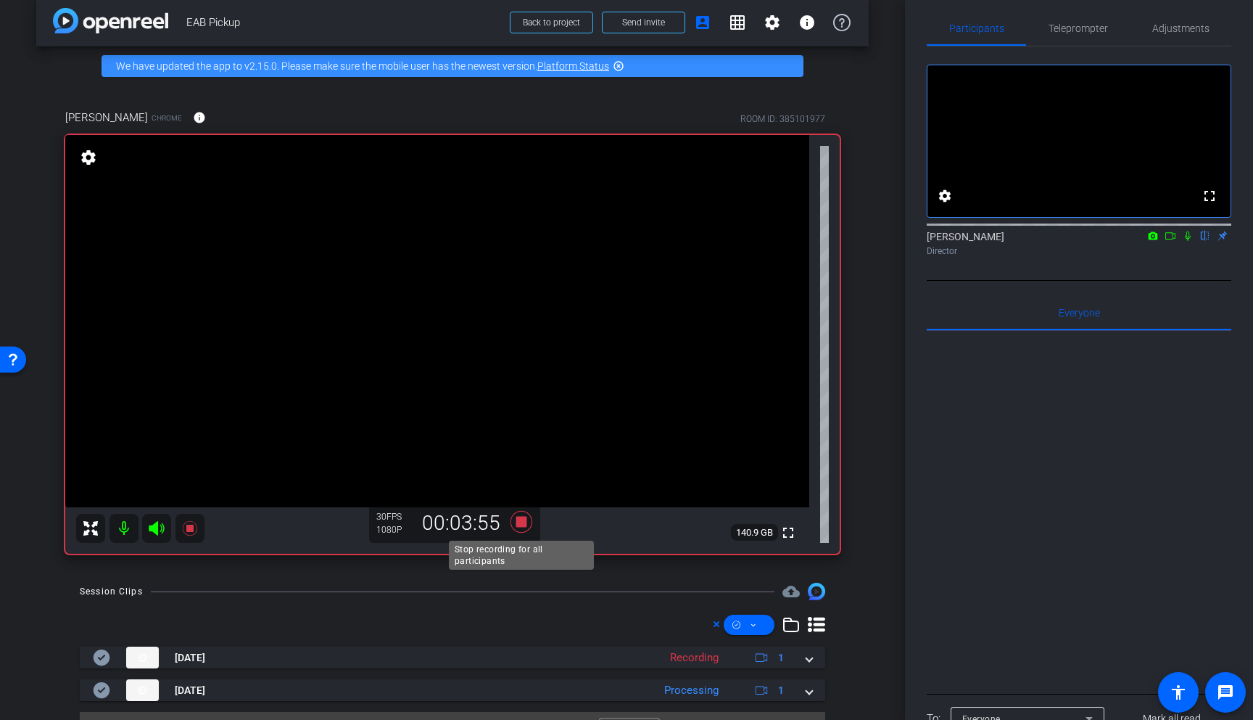
click at [522, 522] on icon at bounding box center [522, 522] width 22 height 22
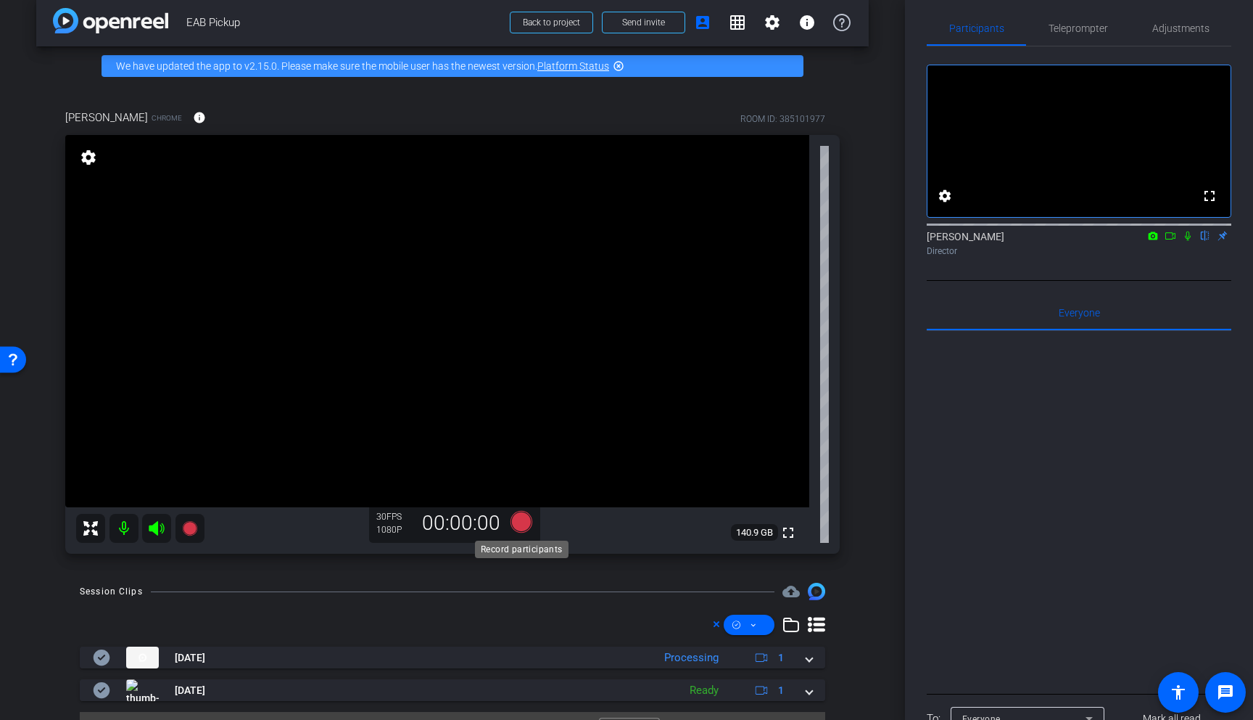
click at [525, 523] on icon at bounding box center [522, 522] width 22 height 22
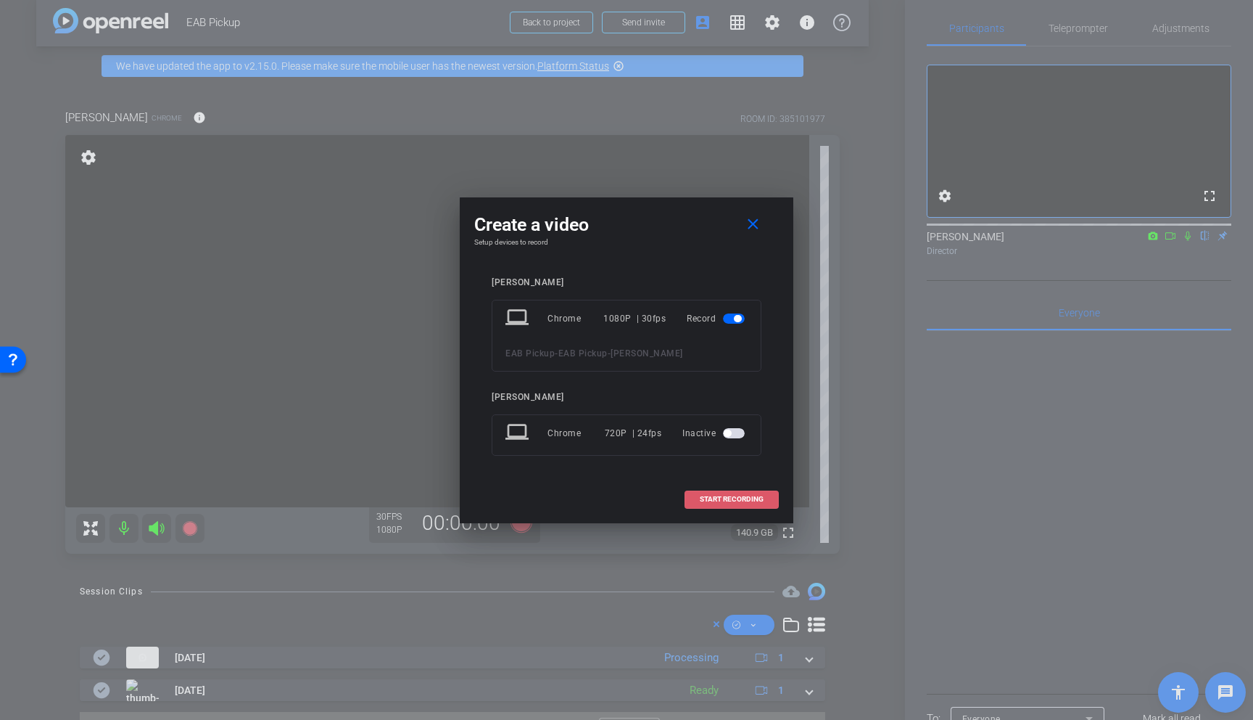
click at [741, 495] on span "START RECORDING" at bounding box center [732, 498] width 64 height 7
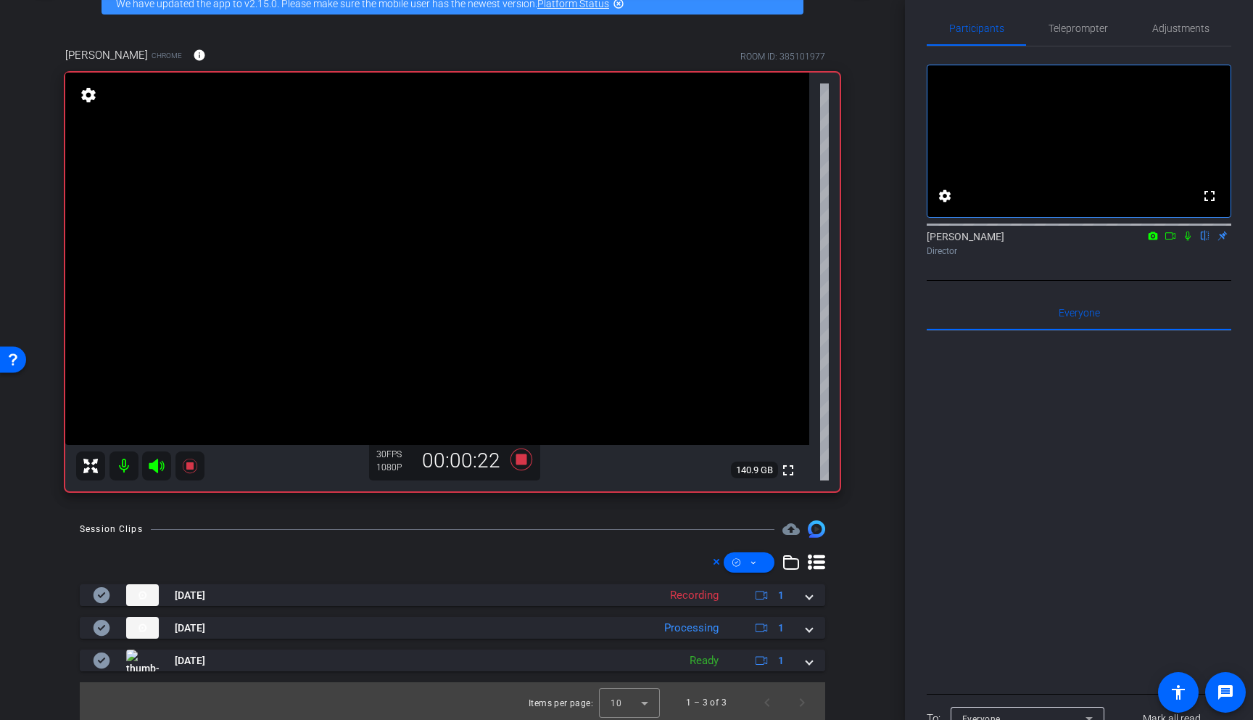
scroll to position [79, 0]
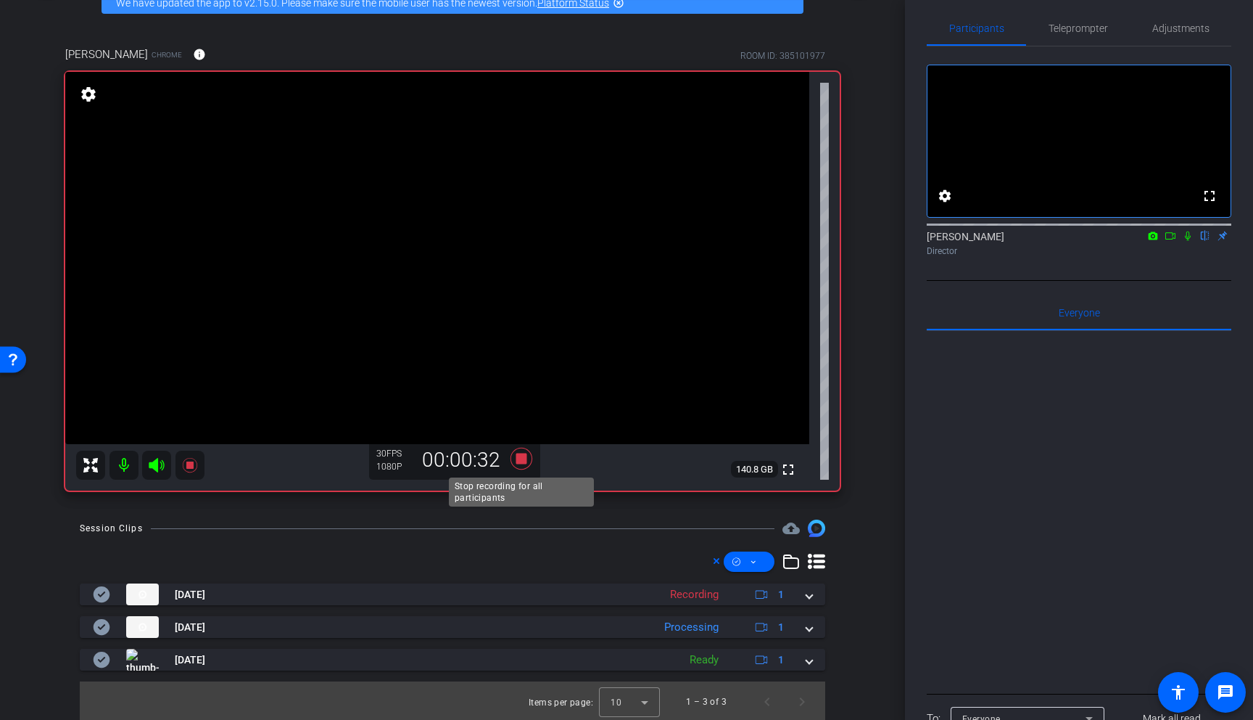
click at [522, 456] on icon at bounding box center [522, 459] width 22 height 22
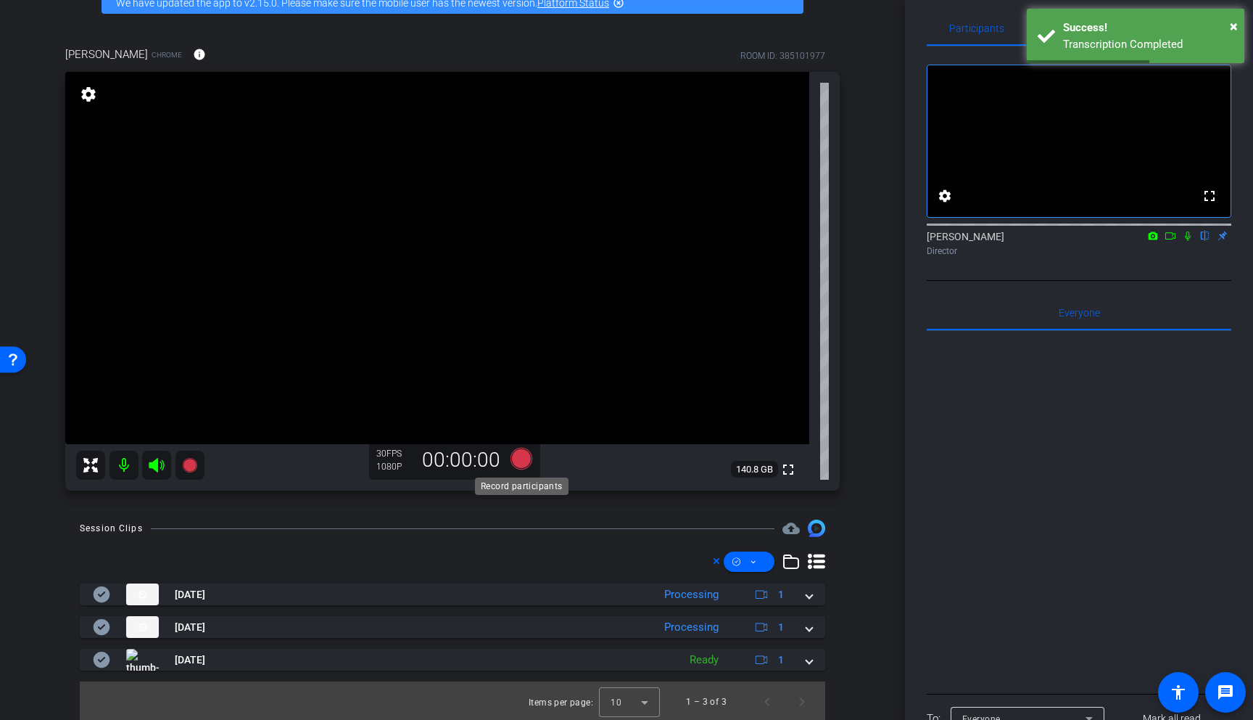
click at [518, 456] on icon at bounding box center [522, 459] width 22 height 22
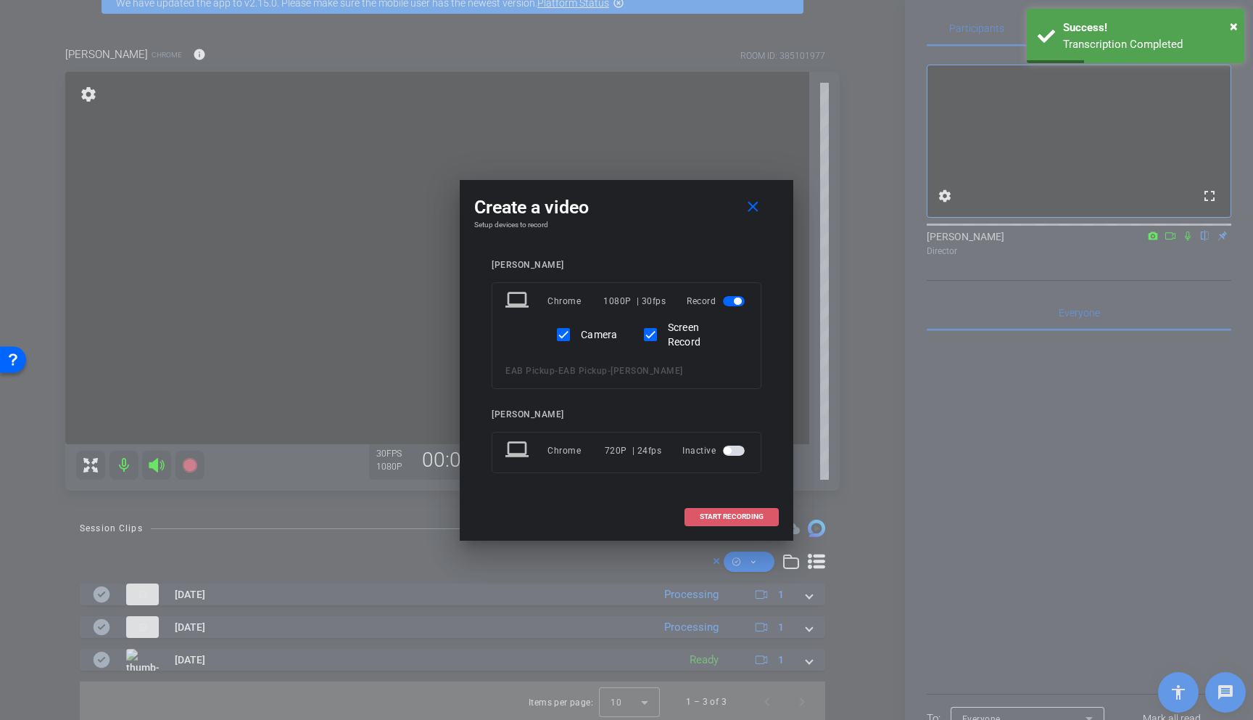
click at [725, 516] on span "START RECORDING" at bounding box center [732, 516] width 64 height 7
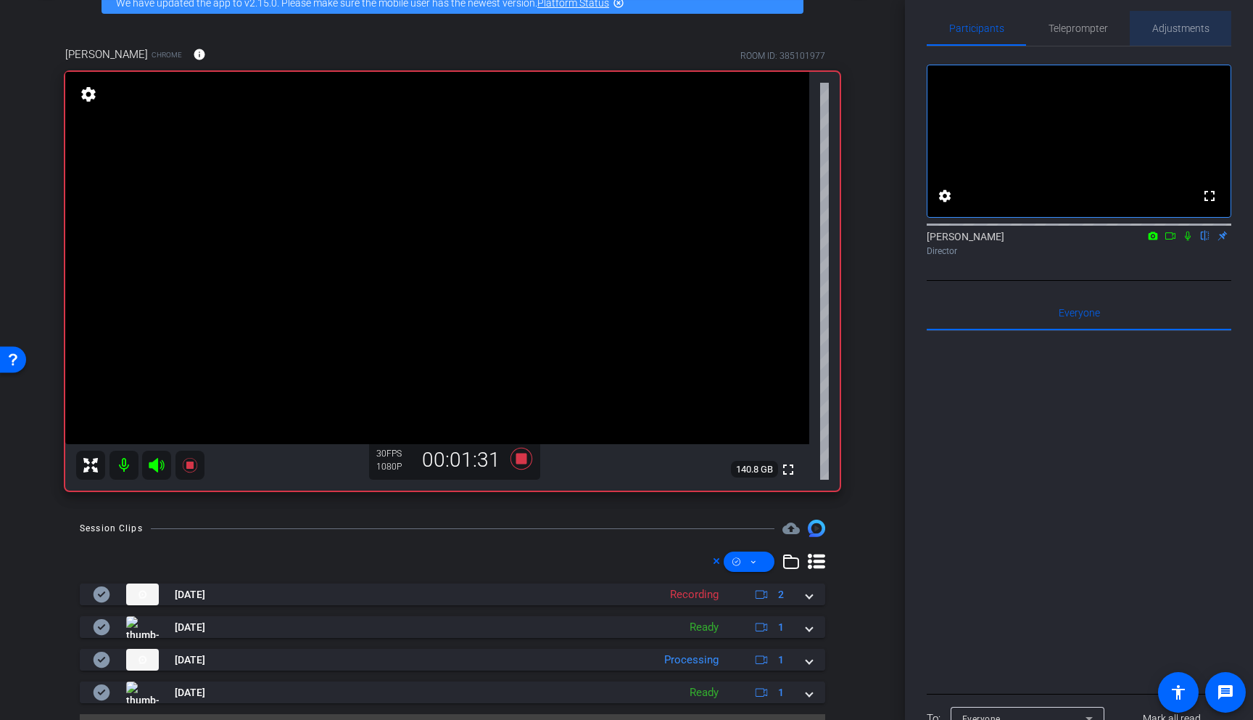
click at [858, 31] on span "Adjustments" at bounding box center [1181, 28] width 57 height 10
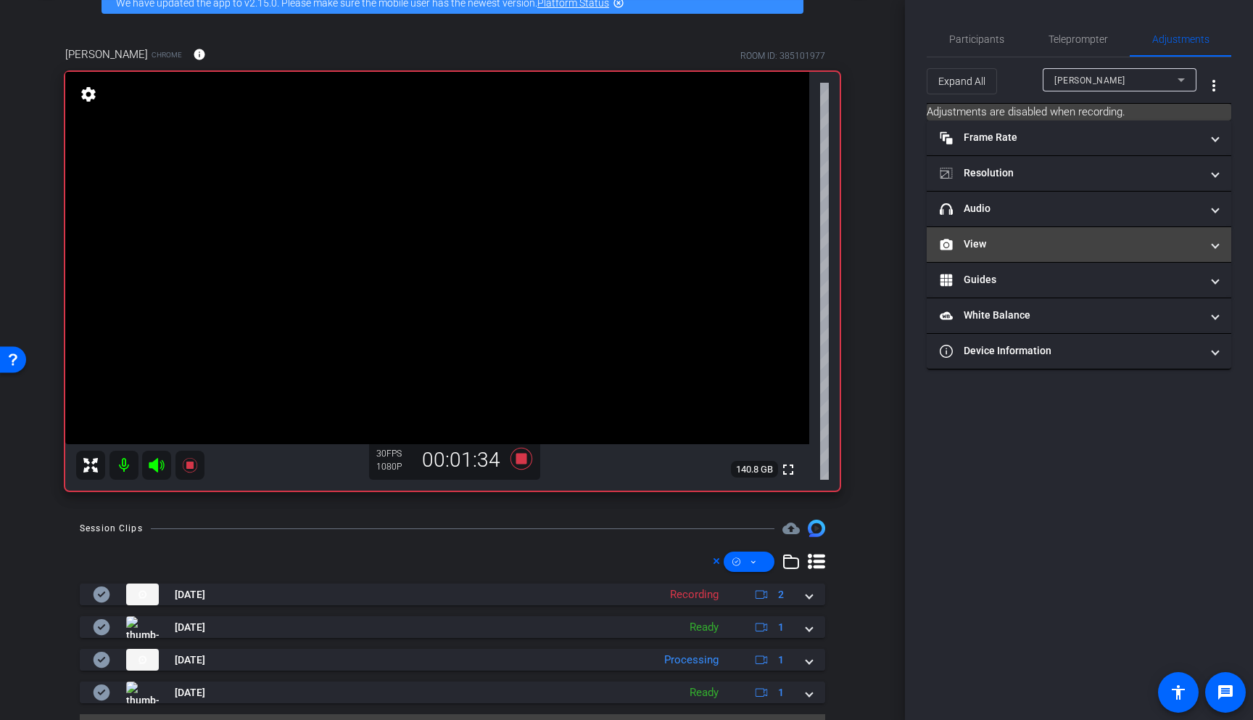
click at [858, 243] on span at bounding box center [1216, 243] width 6 height 15
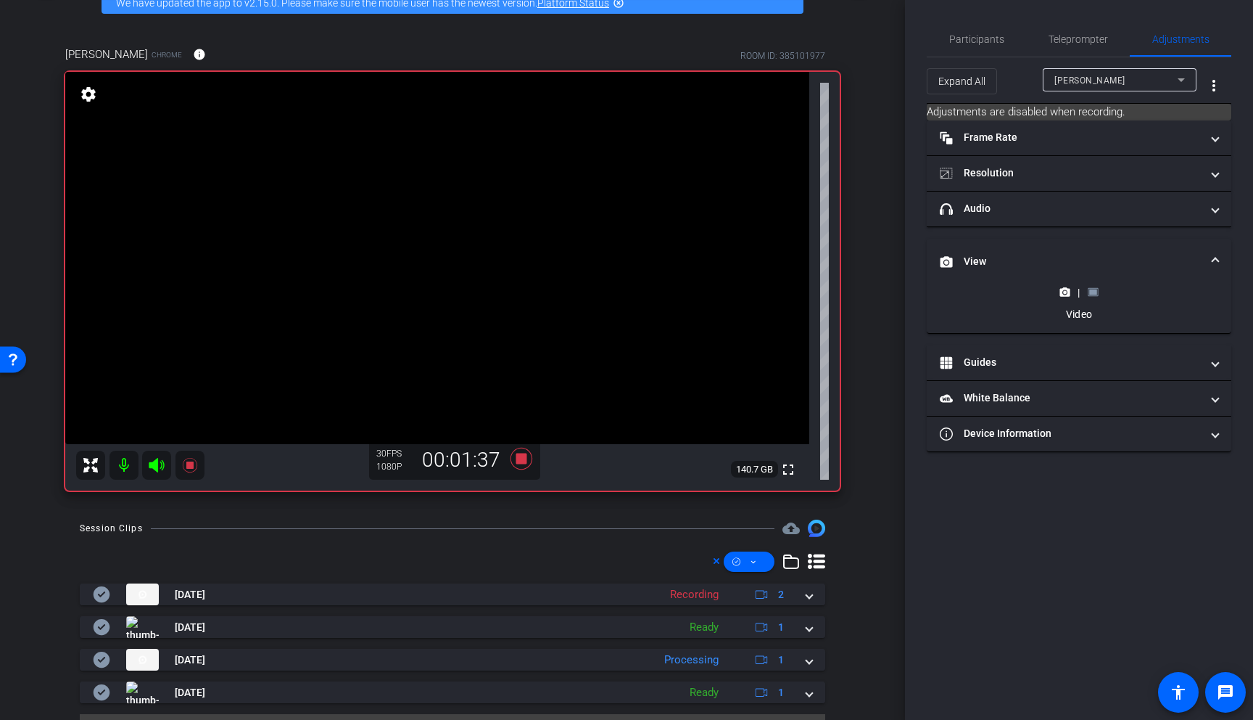
click at [858, 292] on rect at bounding box center [1093, 292] width 8 height 6
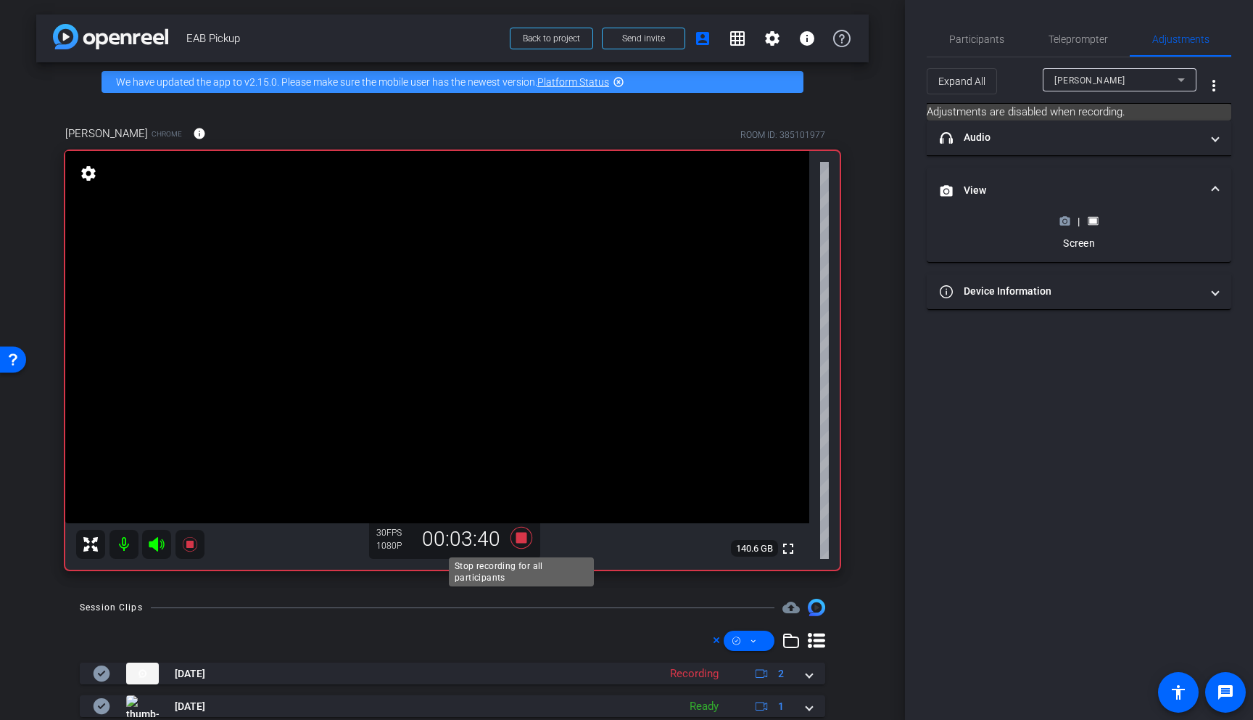
click at [522, 537] on icon at bounding box center [522, 538] width 22 height 22
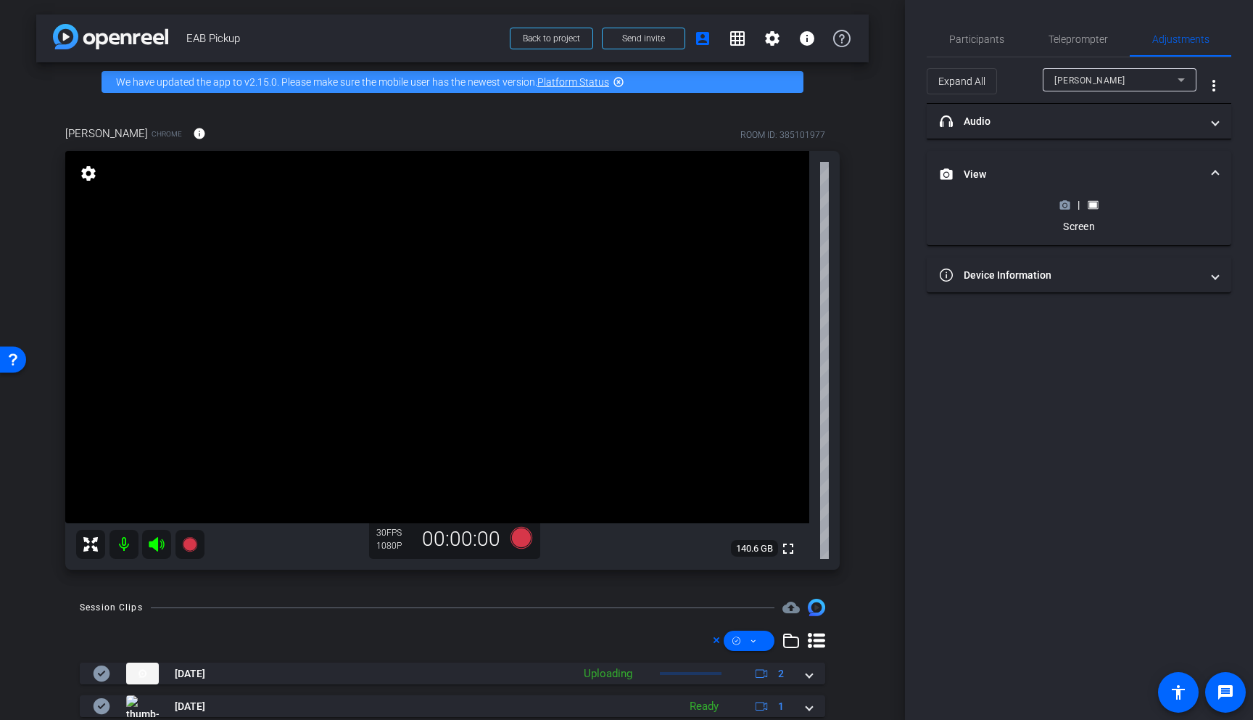
click at [858, 208] on icon at bounding box center [1065, 204] width 11 height 11
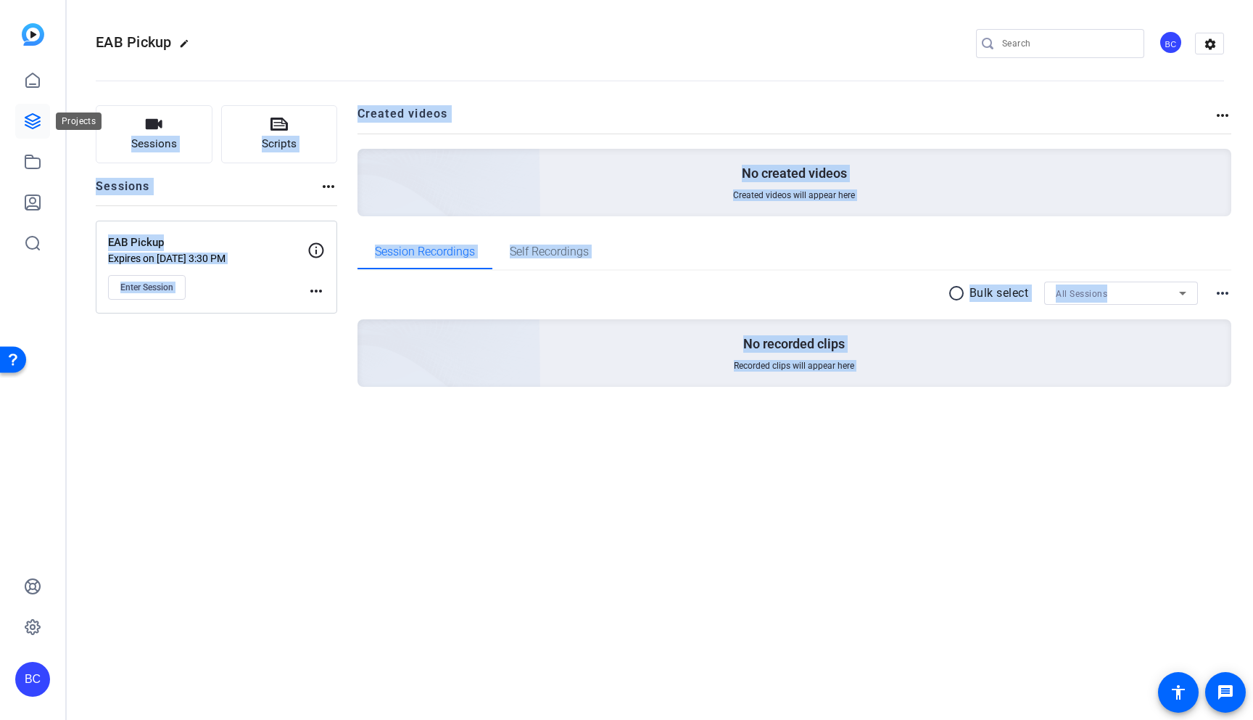
click at [32, 113] on icon at bounding box center [32, 120] width 17 height 17
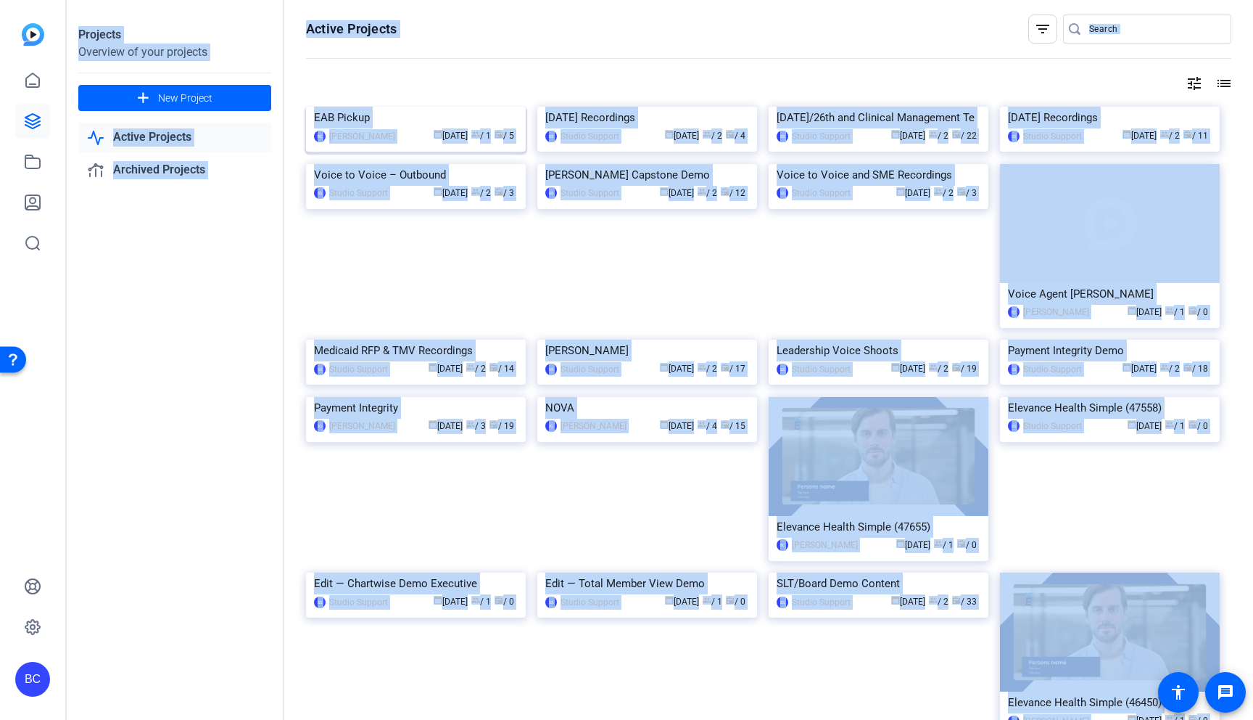
click at [437, 107] on img at bounding box center [416, 107] width 220 height 0
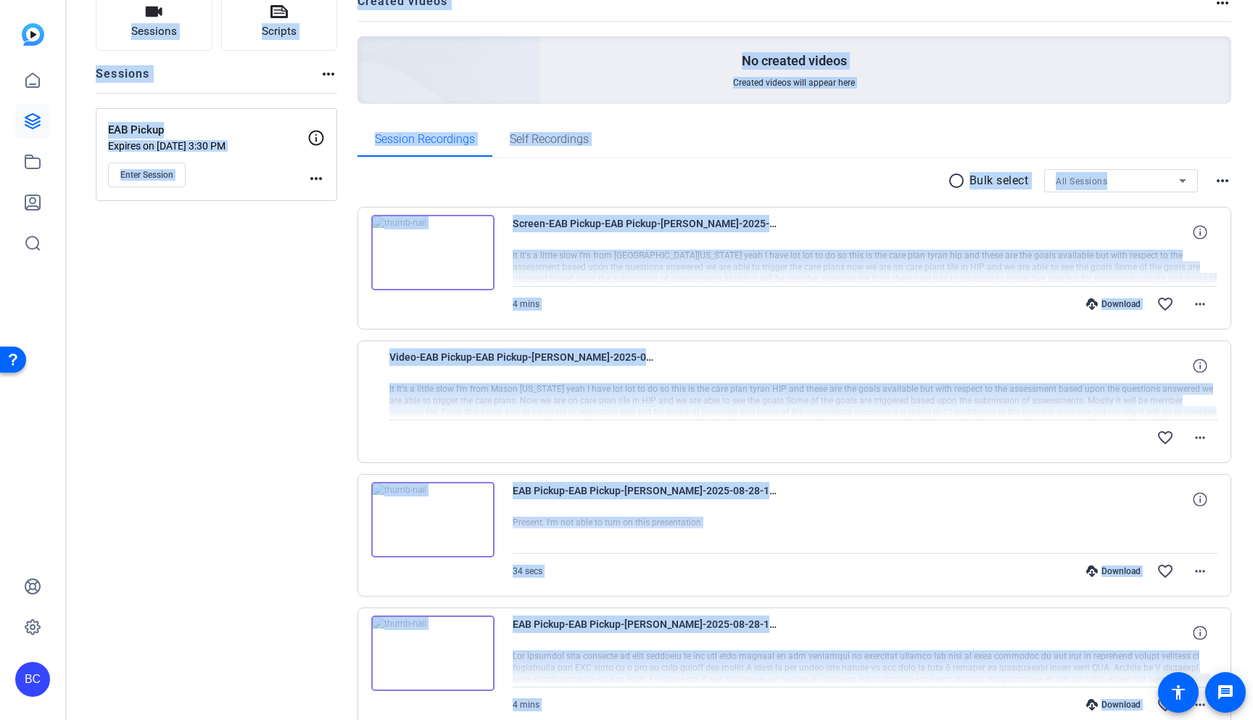
scroll to position [144, 0]
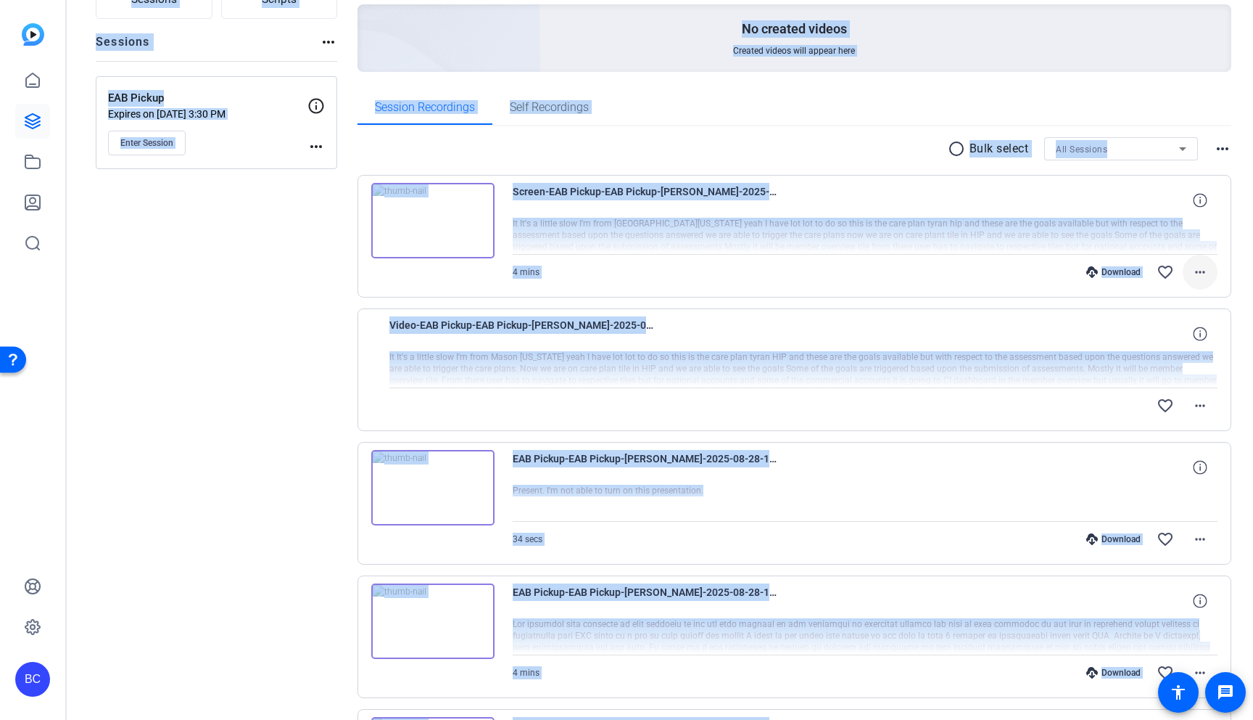
click at [1203, 272] on mat-icon "more_horiz" at bounding box center [1200, 271] width 17 height 17
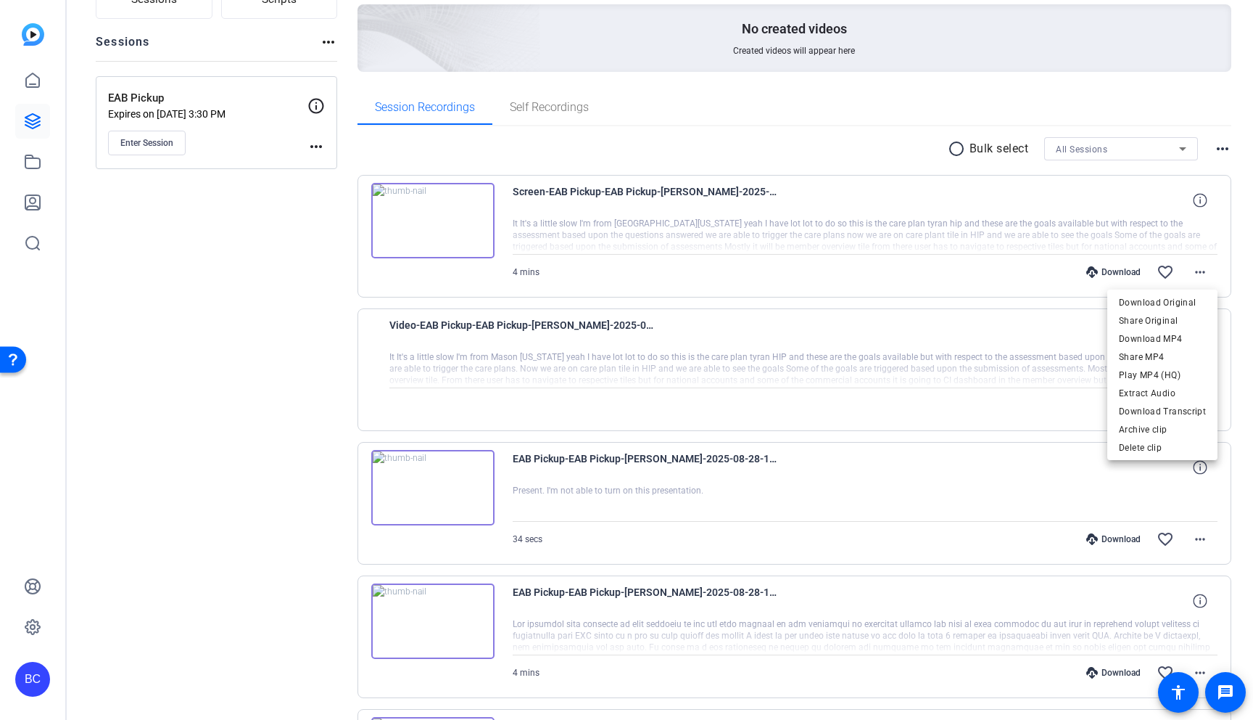
click at [948, 320] on div at bounding box center [626, 360] width 1253 height 720
click at [1203, 273] on mat-icon "more_horiz" at bounding box center [1200, 271] width 17 height 17
click at [1168, 339] on span "Download MP4" at bounding box center [1162, 338] width 87 height 17
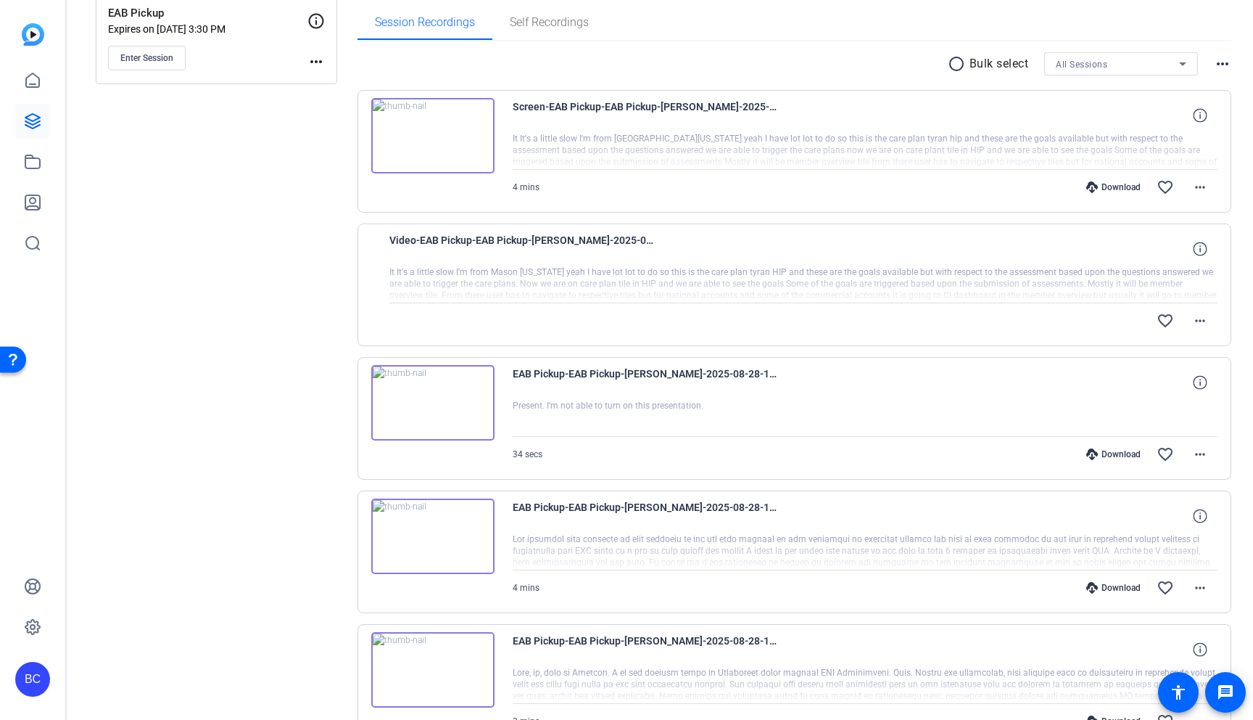
scroll to position [231, 0]
click at [1200, 318] on mat-icon "more_horiz" at bounding box center [1200, 318] width 17 height 17
drag, startPoint x: 963, startPoint y: 390, endPoint x: 981, endPoint y: 387, distance: 17.6
click at [963, 389] on div at bounding box center [626, 360] width 1253 height 720
click at [1203, 454] on mat-icon "more_horiz" at bounding box center [1200, 452] width 17 height 17
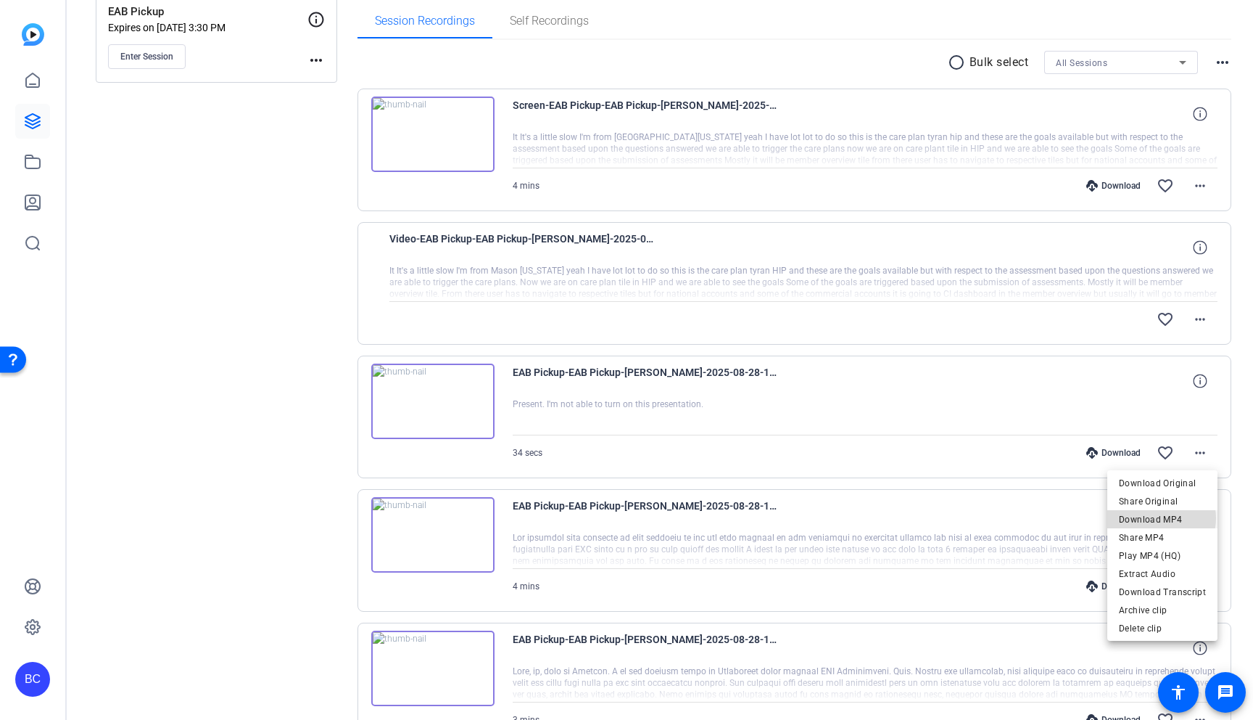
click at [1161, 518] on span "Download MP4" at bounding box center [1162, 519] width 87 height 17
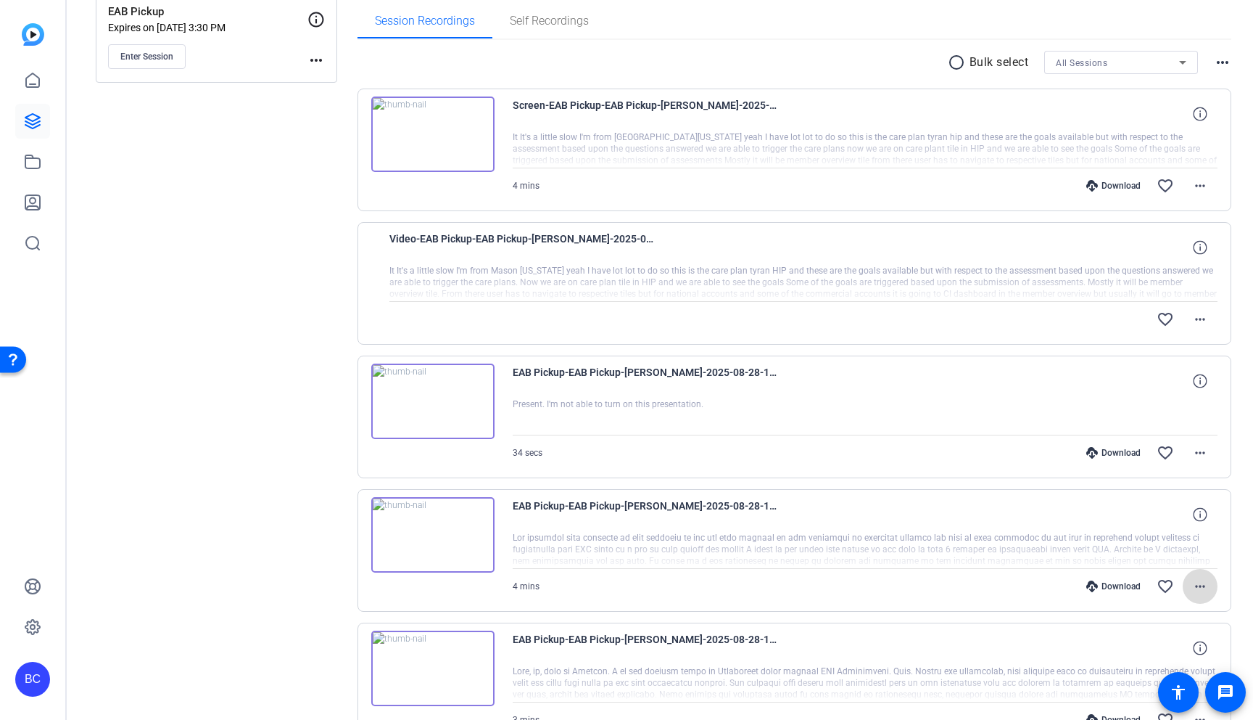
click at [1200, 586] on mat-icon "more_horiz" at bounding box center [1200, 585] width 17 height 17
click at [1145, 445] on span "Download MP4" at bounding box center [1162, 447] width 87 height 17
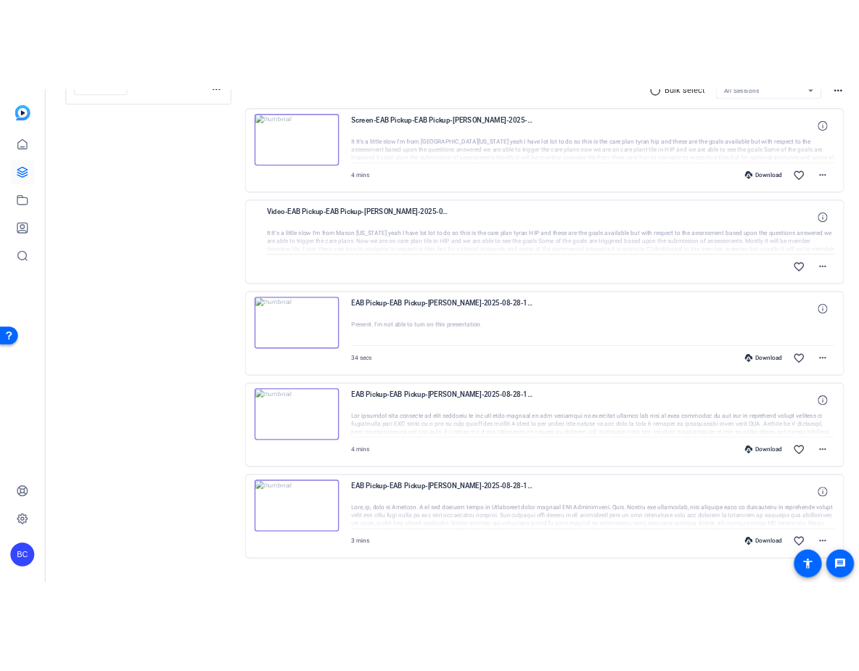
scroll to position [321, 0]
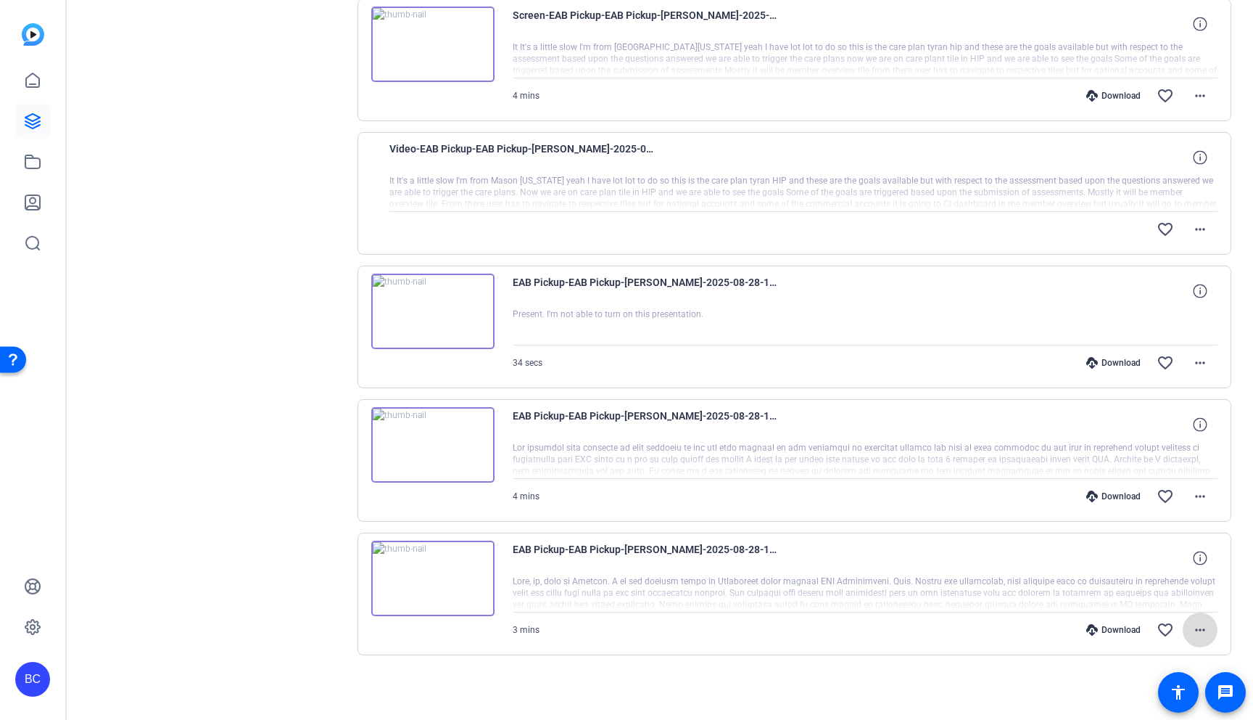
click at [1200, 630] on mat-icon "more_horiz" at bounding box center [1200, 629] width 17 height 17
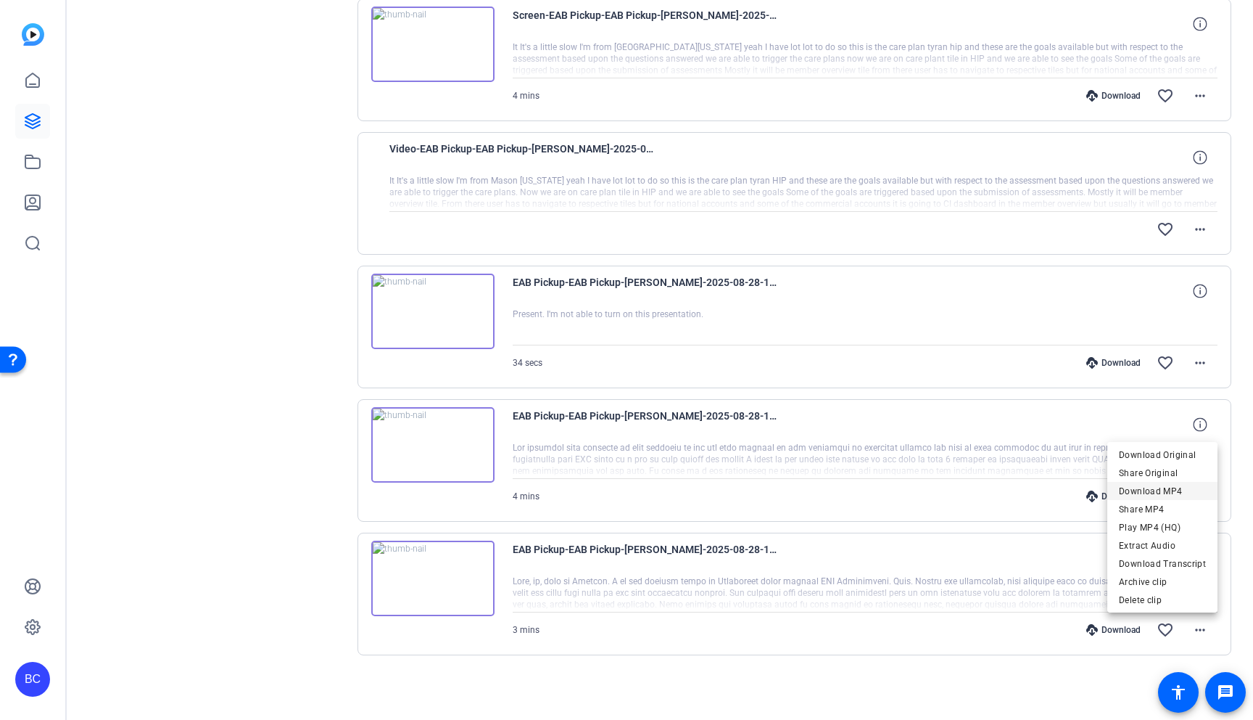
click at [1160, 490] on span "Download MP4" at bounding box center [1162, 490] width 87 height 17
